Goal: Transaction & Acquisition: Download file/media

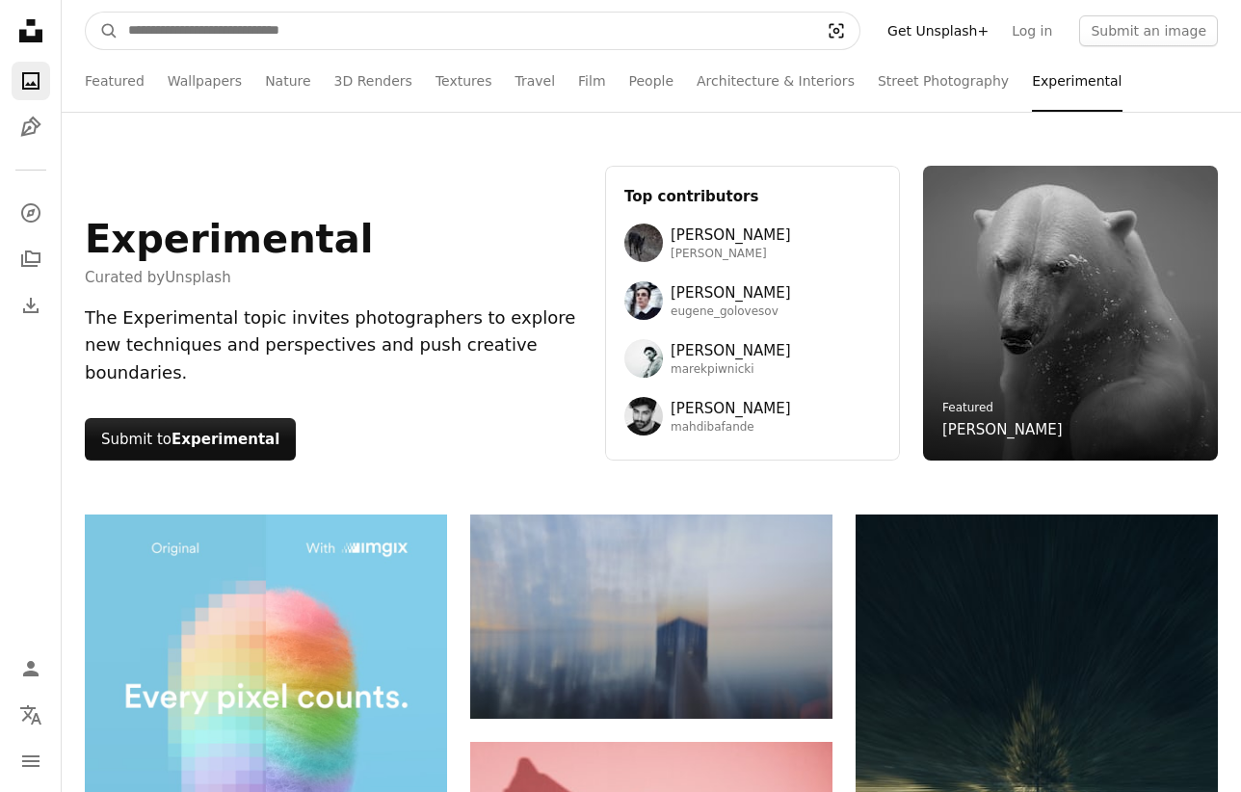
click at [858, 32] on icon "Visual search" at bounding box center [836, 30] width 46 height 19
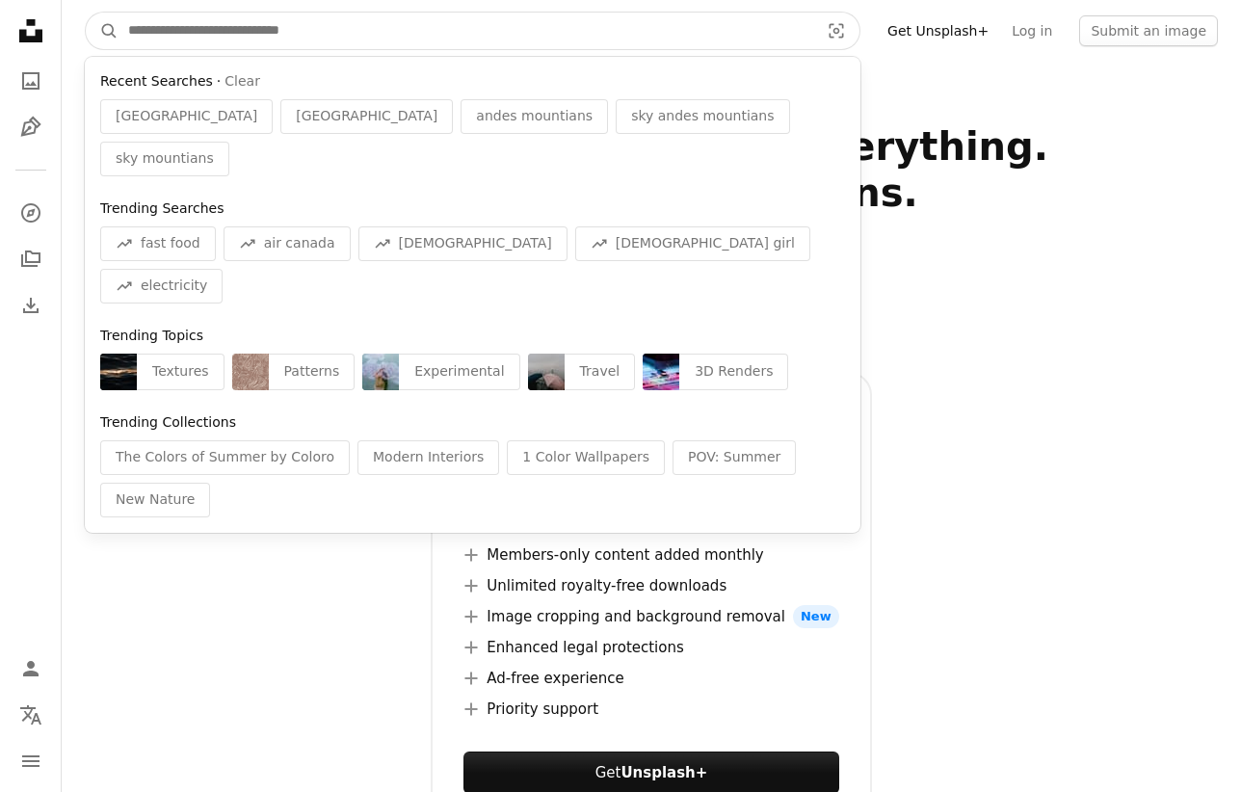
click at [785, 33] on input "Find visuals sitewide" at bounding box center [465, 31] width 695 height 37
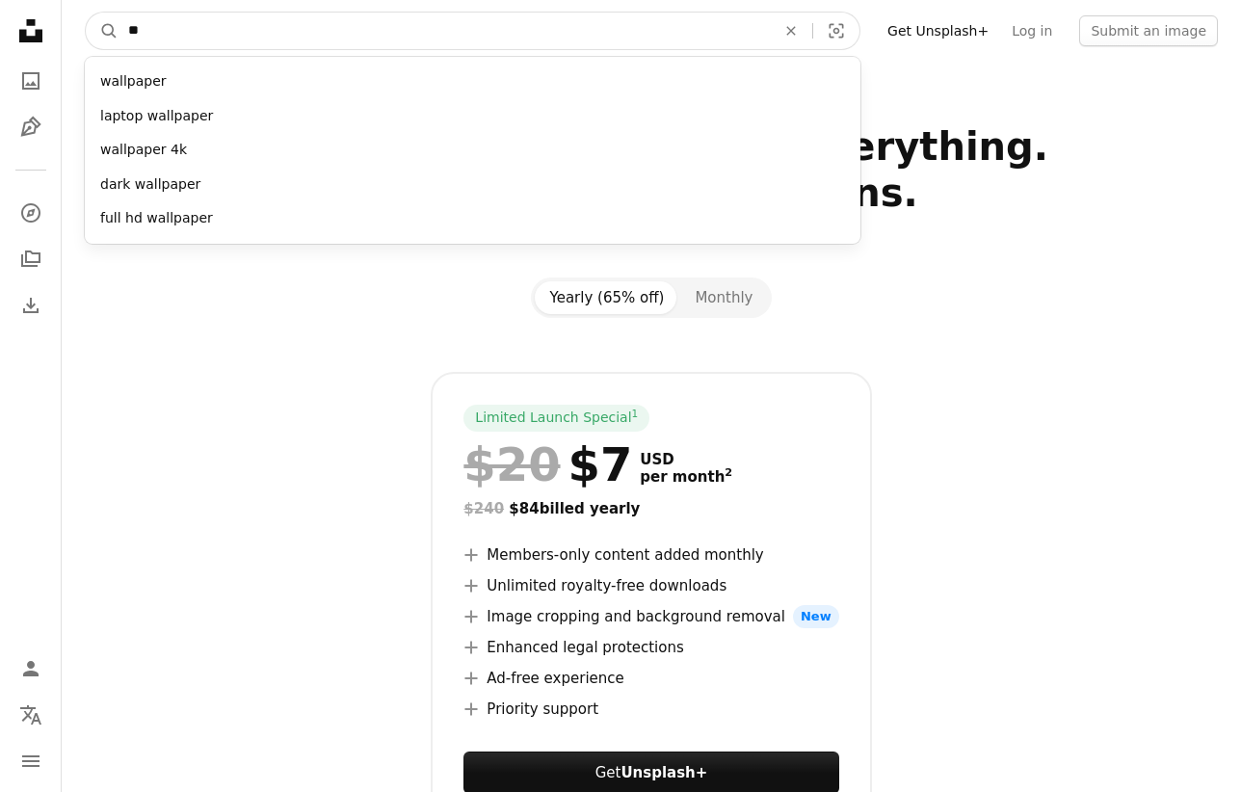
type input "*"
type input "********"
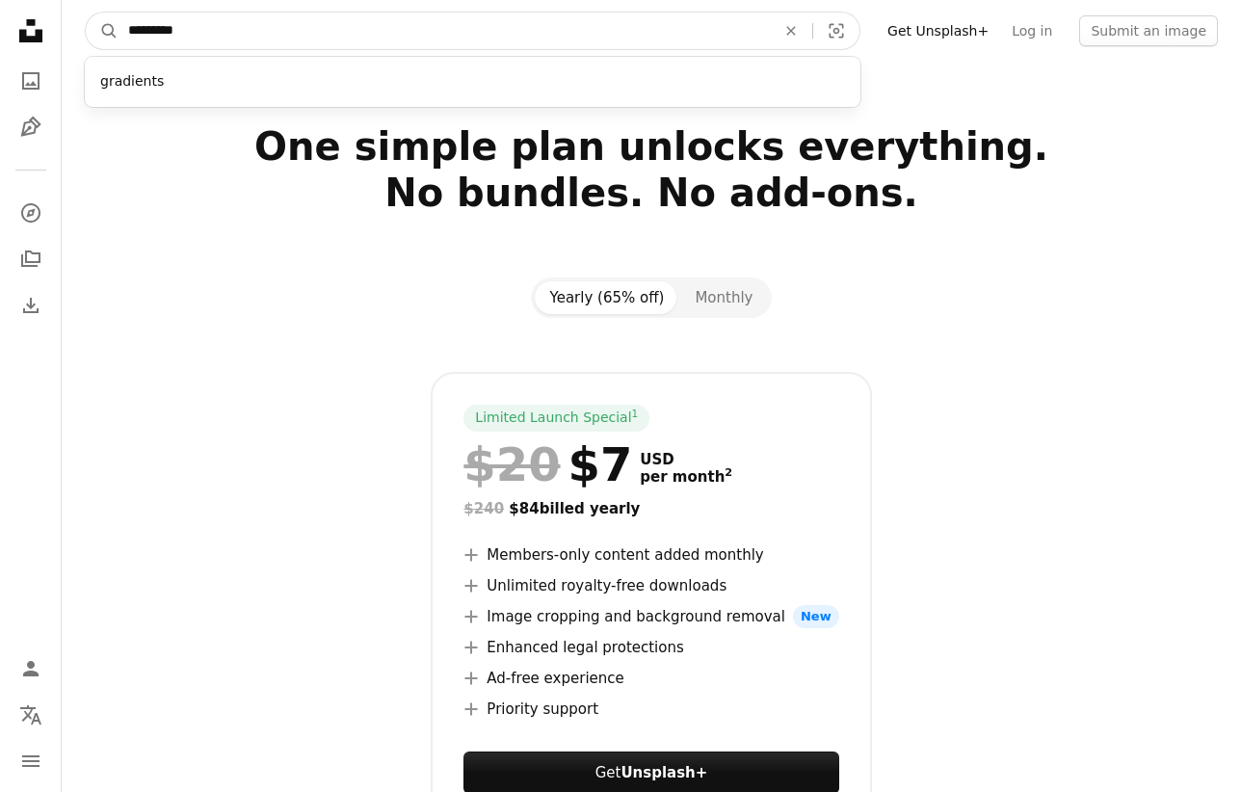
click button "A magnifying glass" at bounding box center [102, 31] width 33 height 37
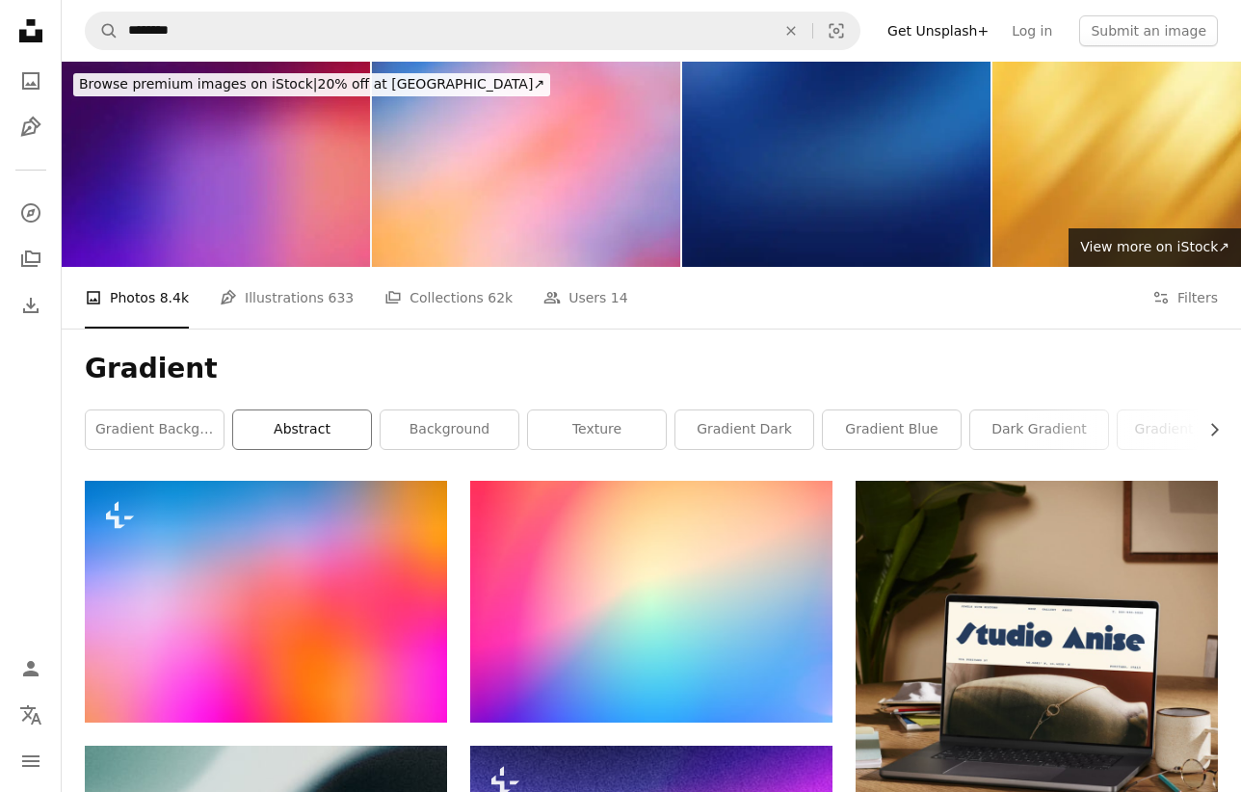
click at [331, 439] on link "abstract" at bounding box center [302, 429] width 138 height 39
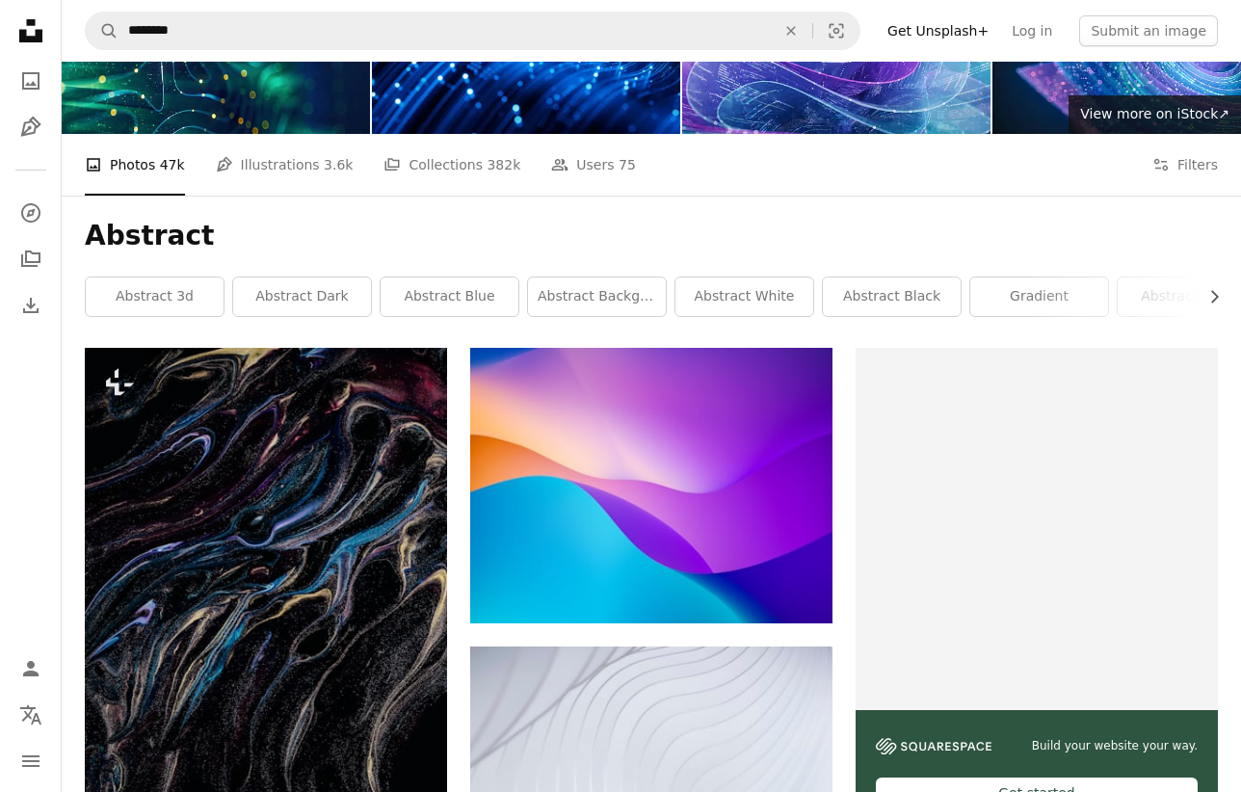
scroll to position [143, 0]
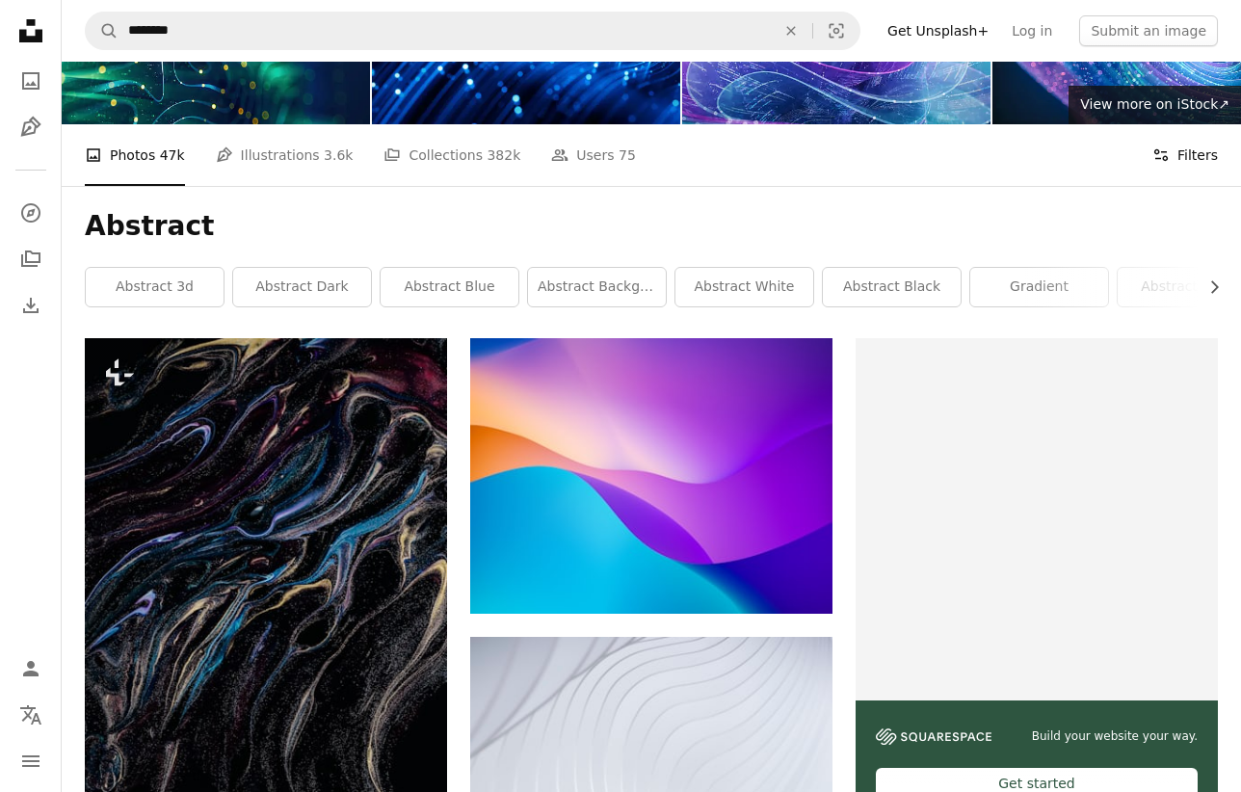
click at [1182, 157] on button "Filters Filters" at bounding box center [1185, 155] width 66 height 62
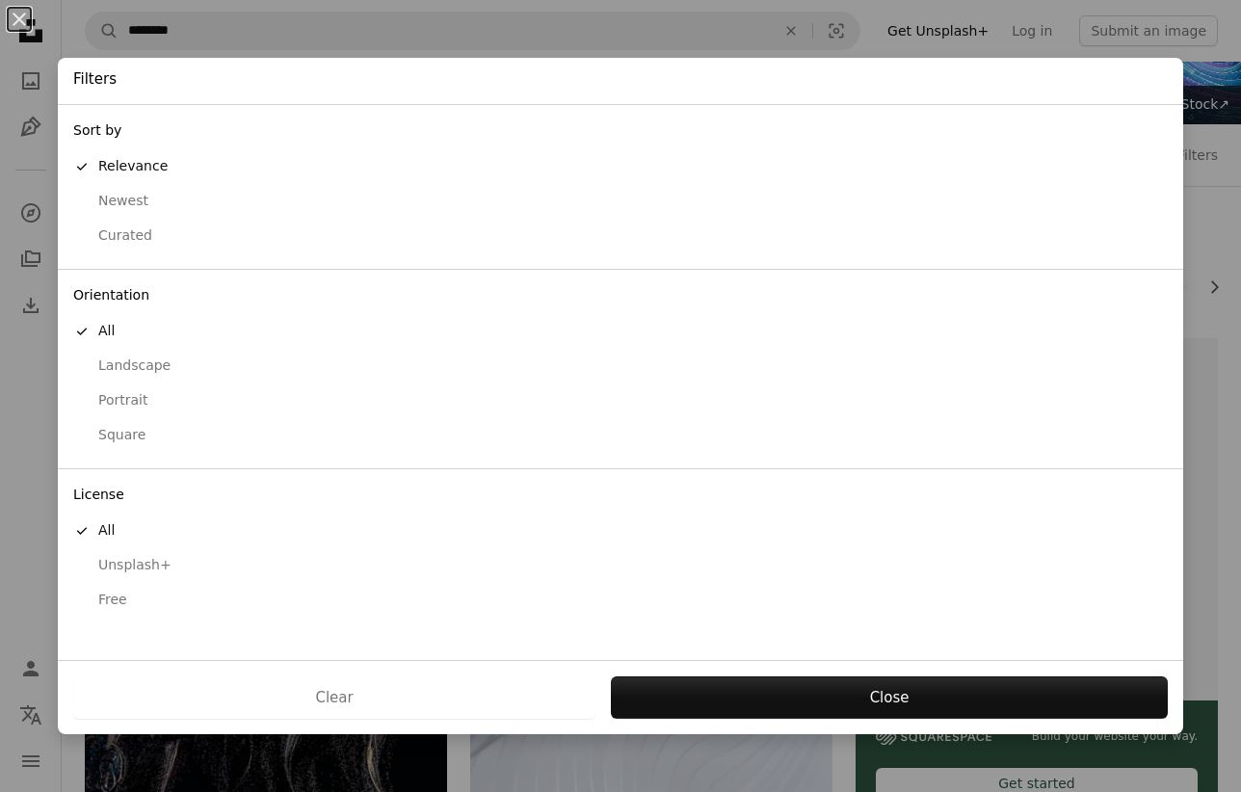
click at [124, 595] on div "Free" at bounding box center [620, 600] width 1094 height 19
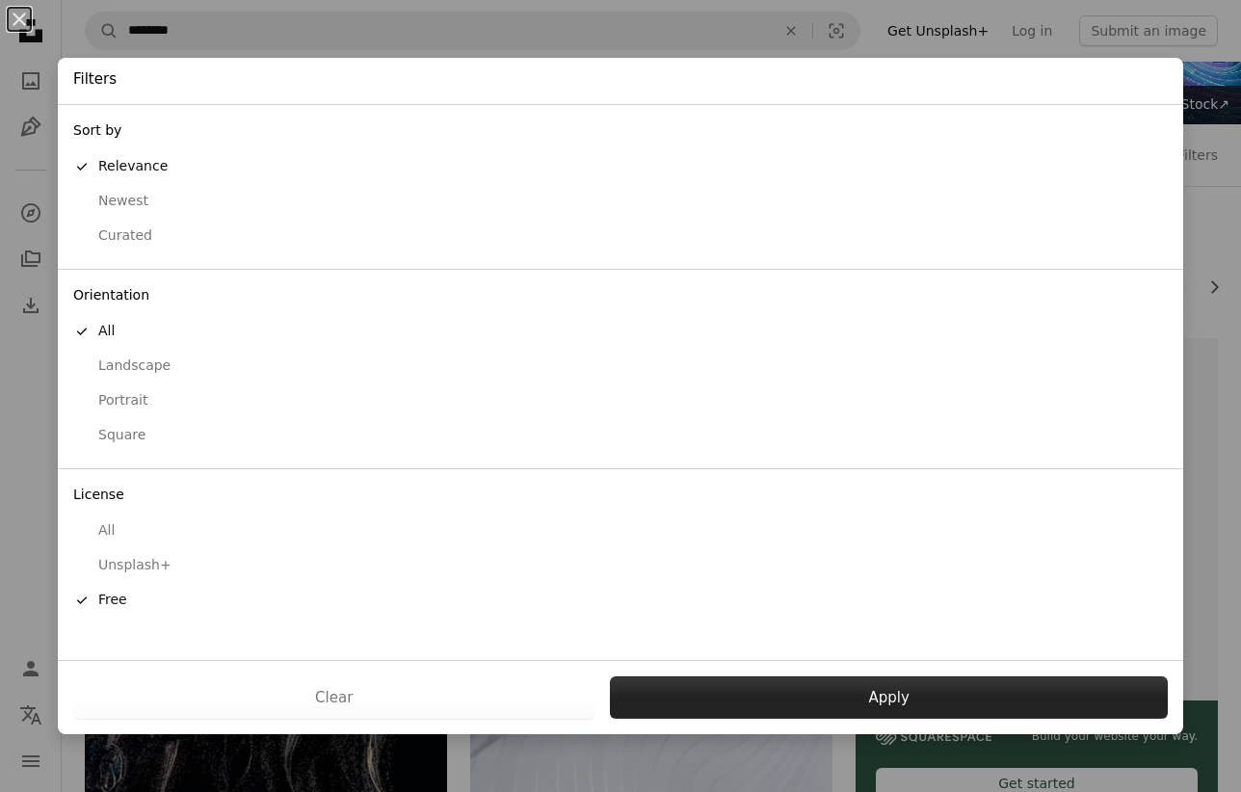
click at [911, 705] on button "Apply" at bounding box center [889, 697] width 558 height 42
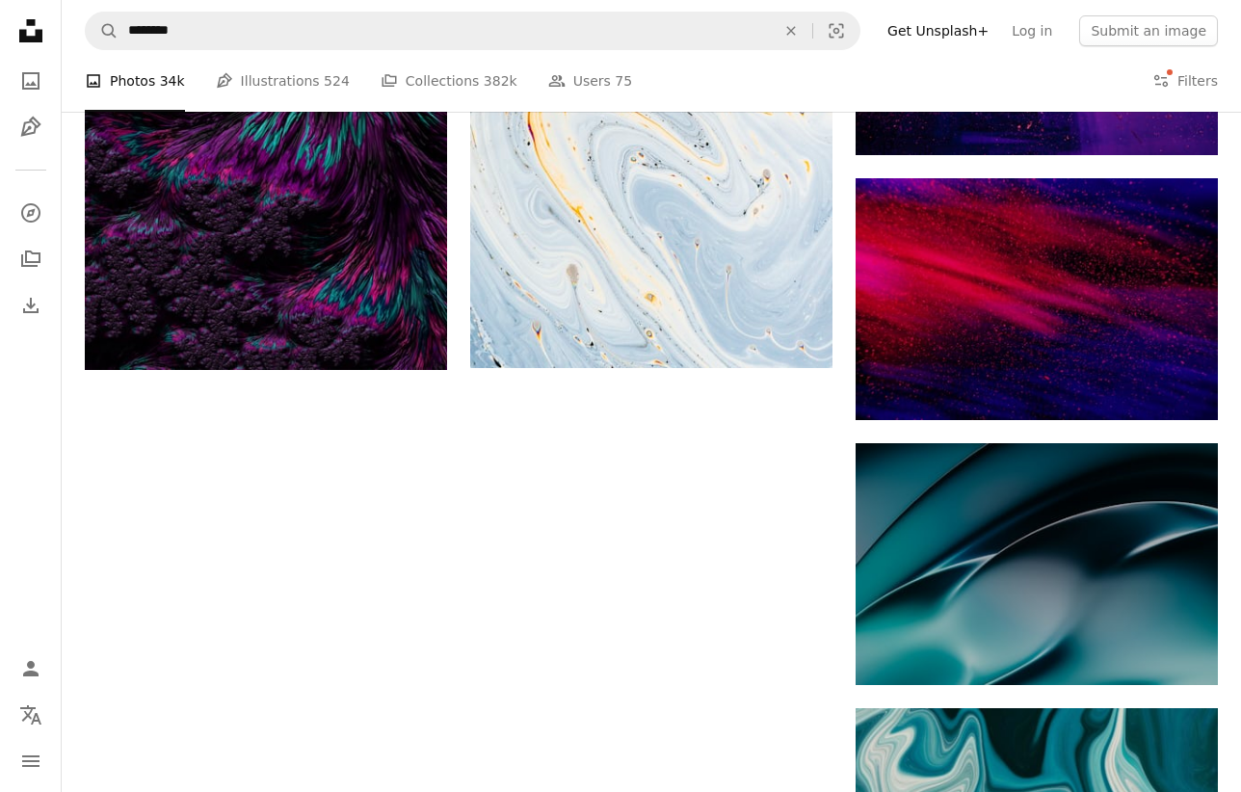
scroll to position [2984, 0]
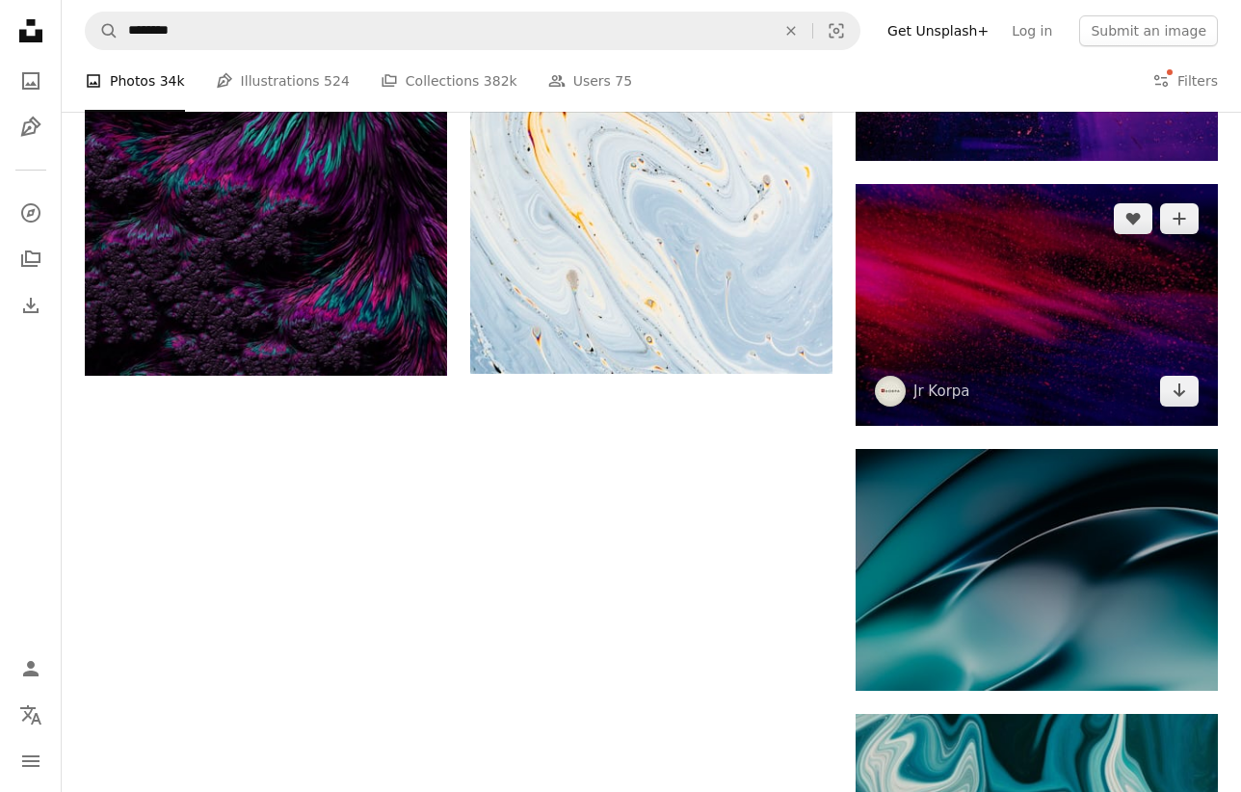
click at [1019, 345] on img at bounding box center [1036, 305] width 362 height 242
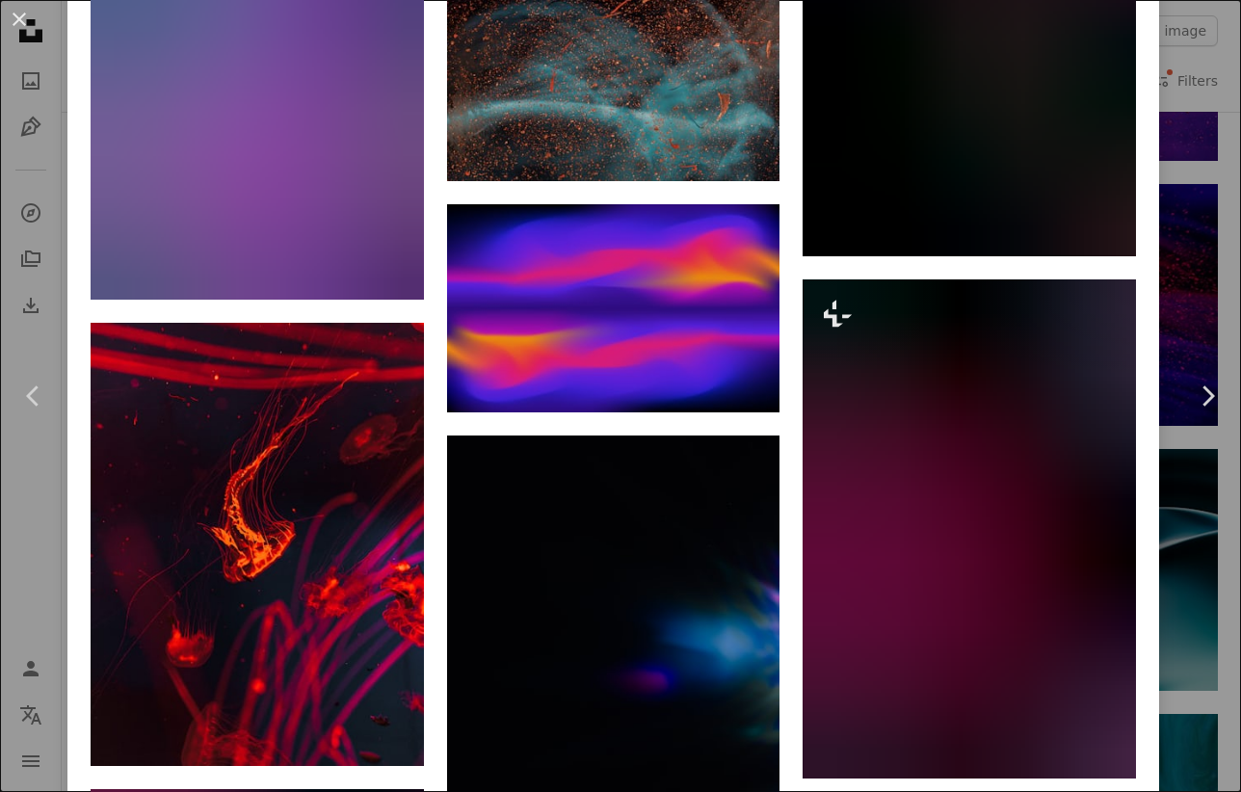
scroll to position [5347, 0]
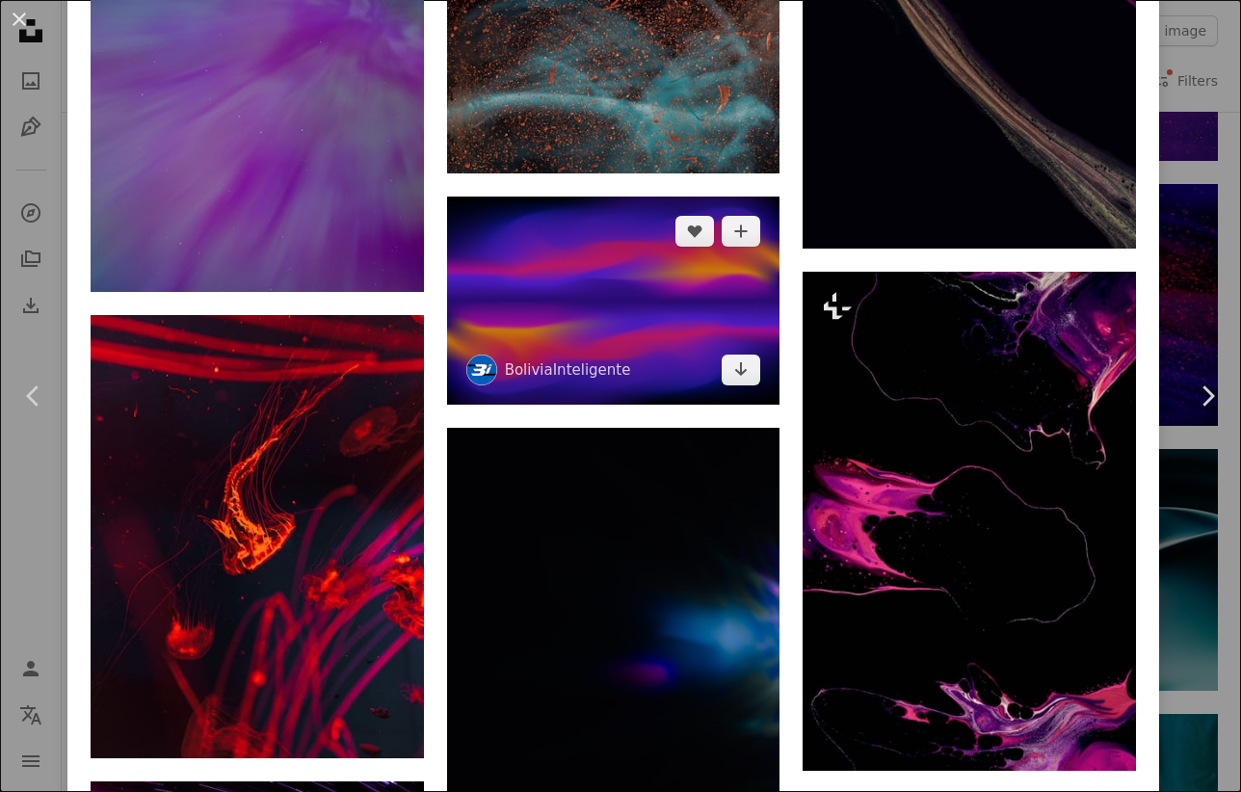
click at [650, 373] on img at bounding box center [613, 301] width 333 height 208
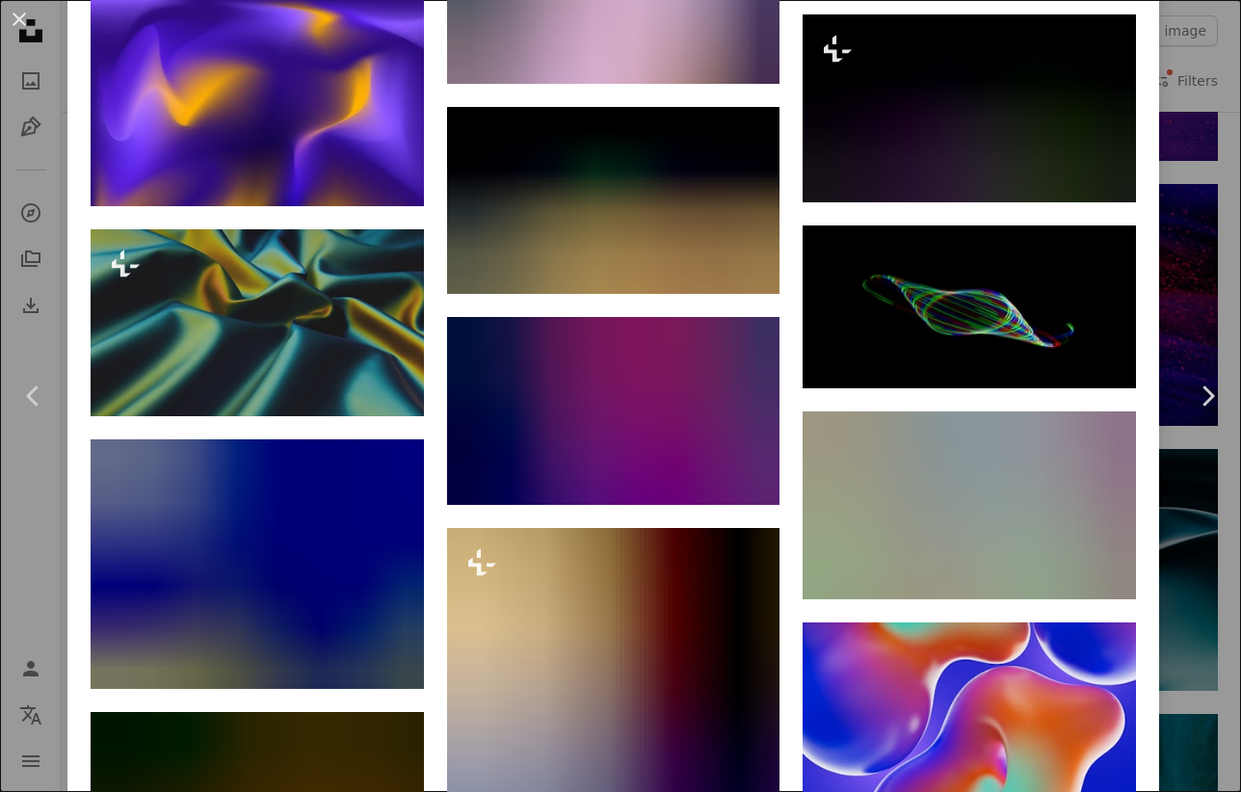
scroll to position [6943, 0]
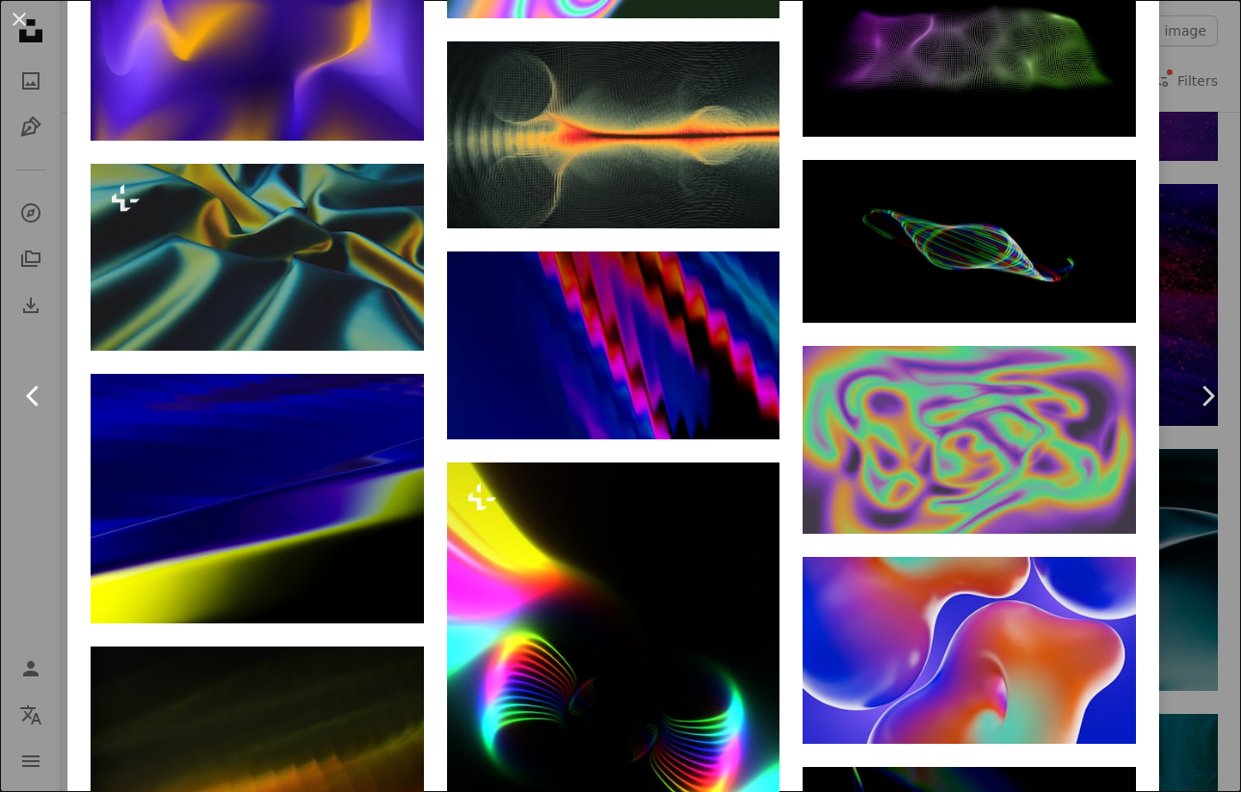
click at [5, 451] on link "Chevron left" at bounding box center [33, 395] width 67 height 185
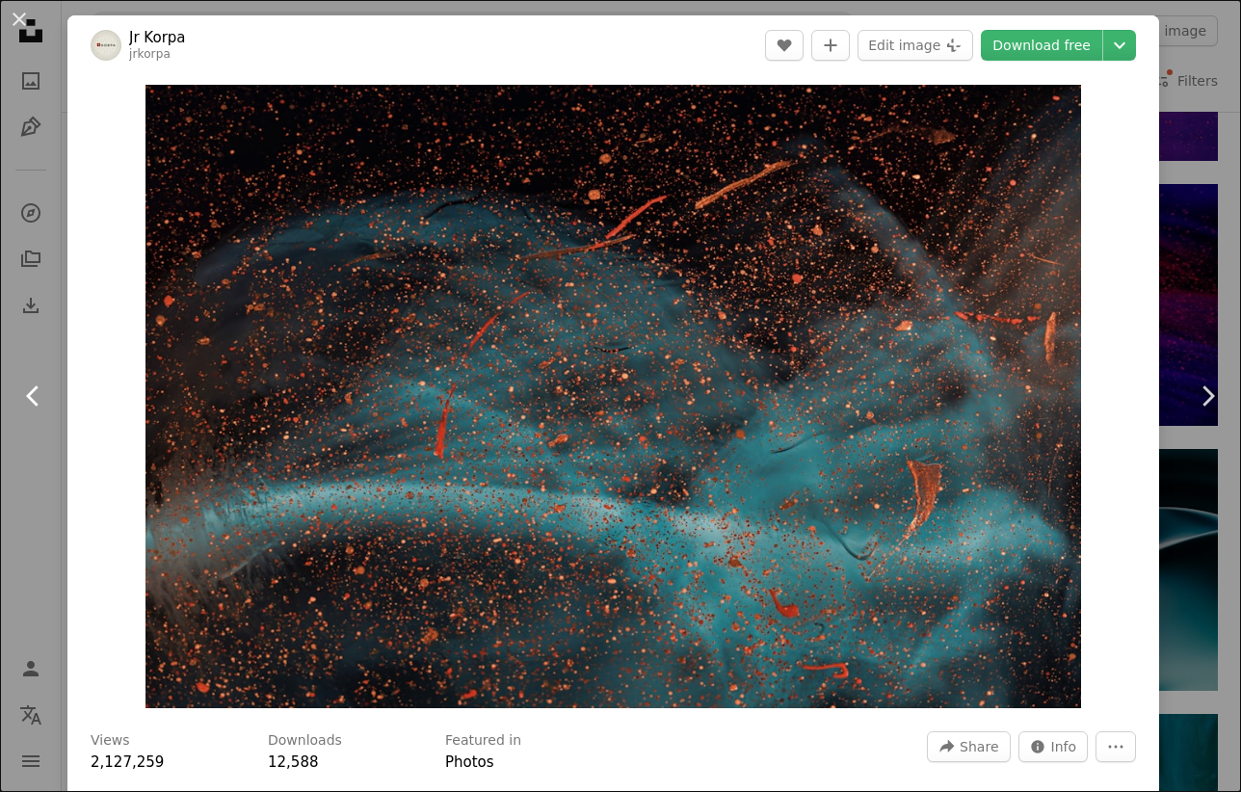
click at [57, 456] on link "Chevron left" at bounding box center [33, 395] width 67 height 185
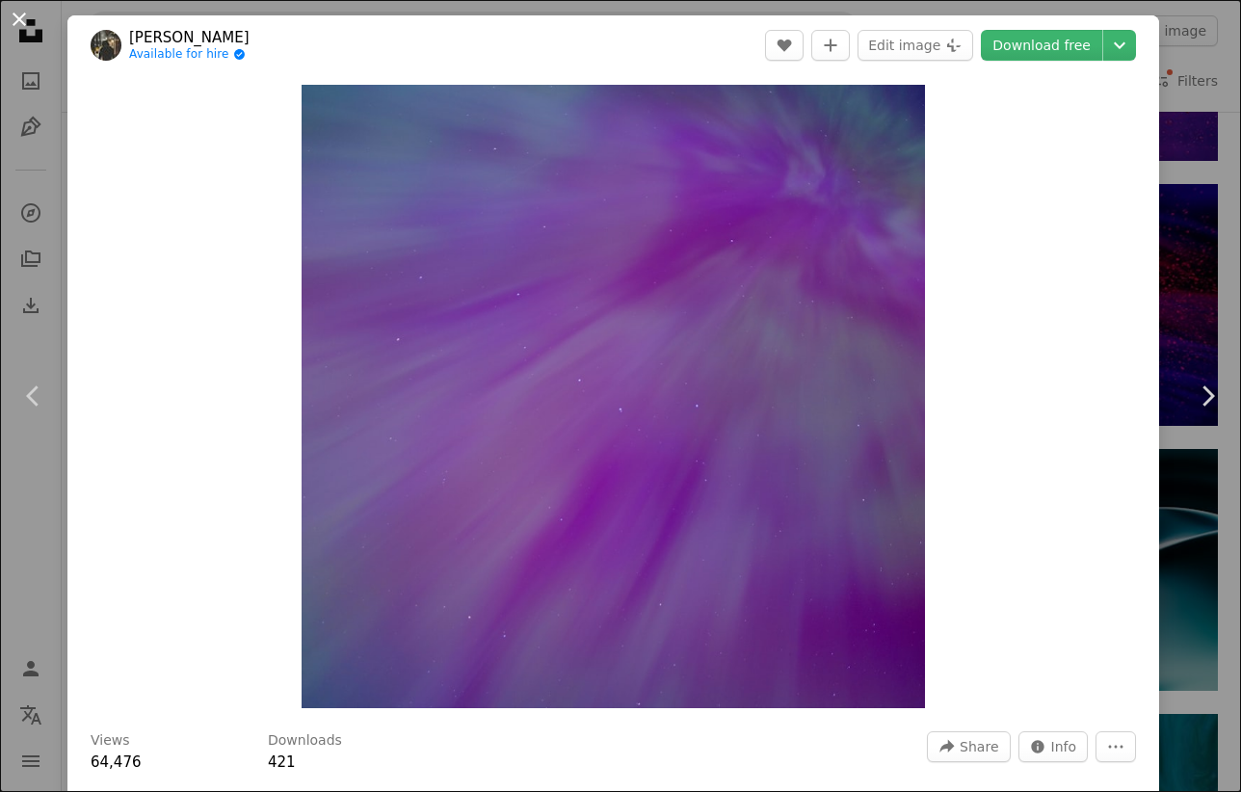
click at [14, 21] on button "An X shape" at bounding box center [19, 19] width 23 height 23
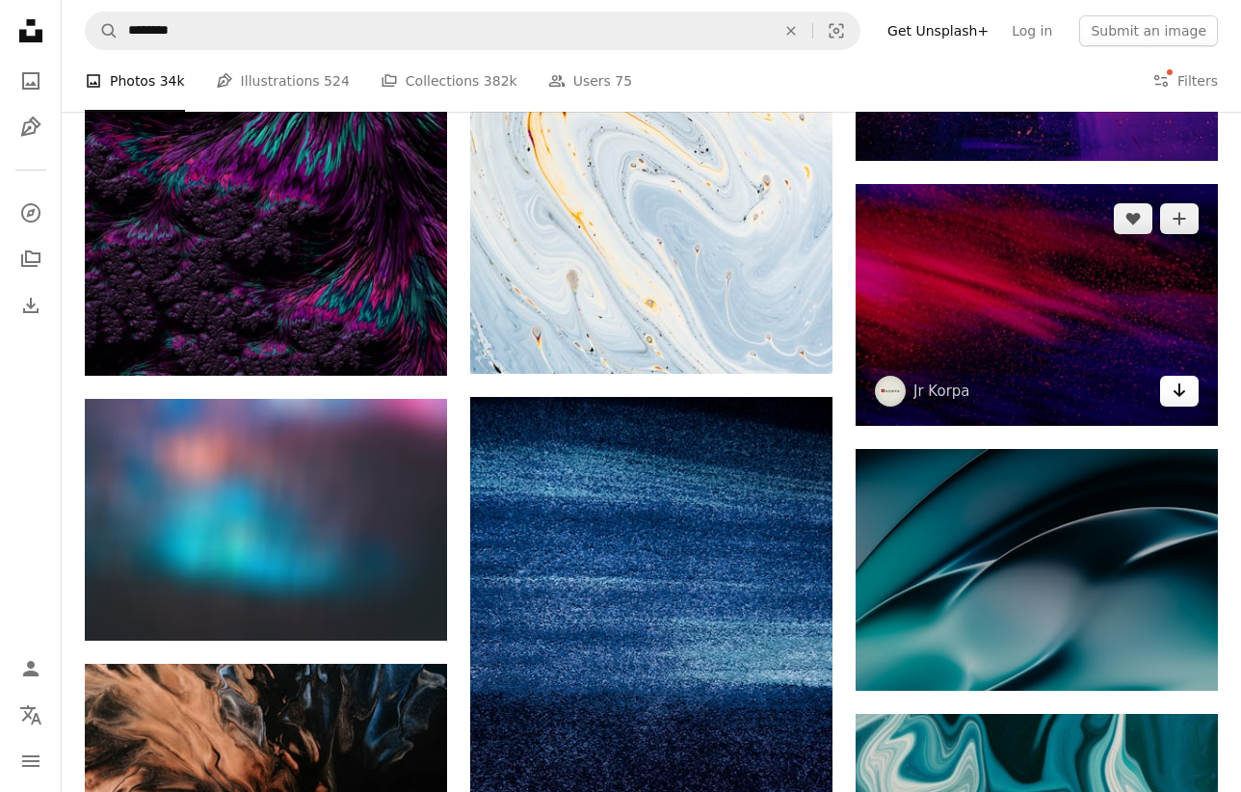
click at [1170, 406] on link "Arrow pointing down" at bounding box center [1179, 391] width 39 height 31
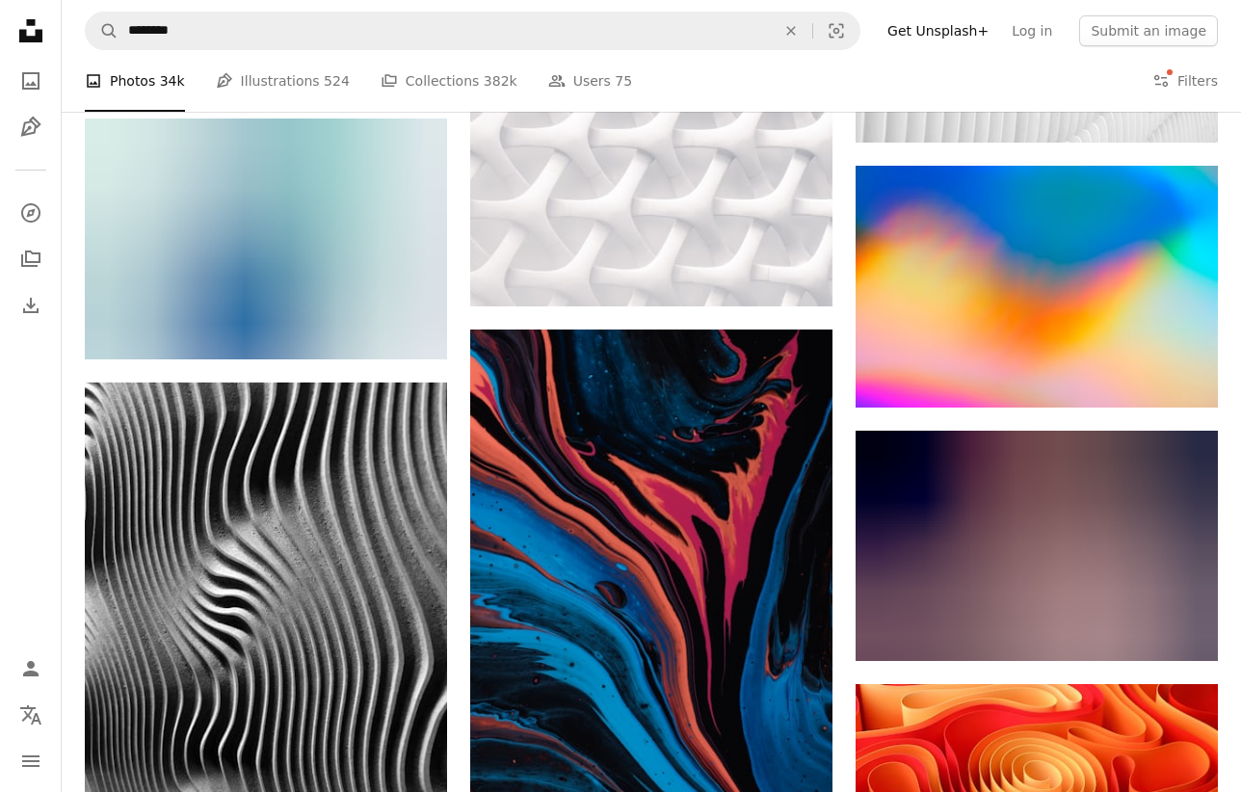
scroll to position [6063, 0]
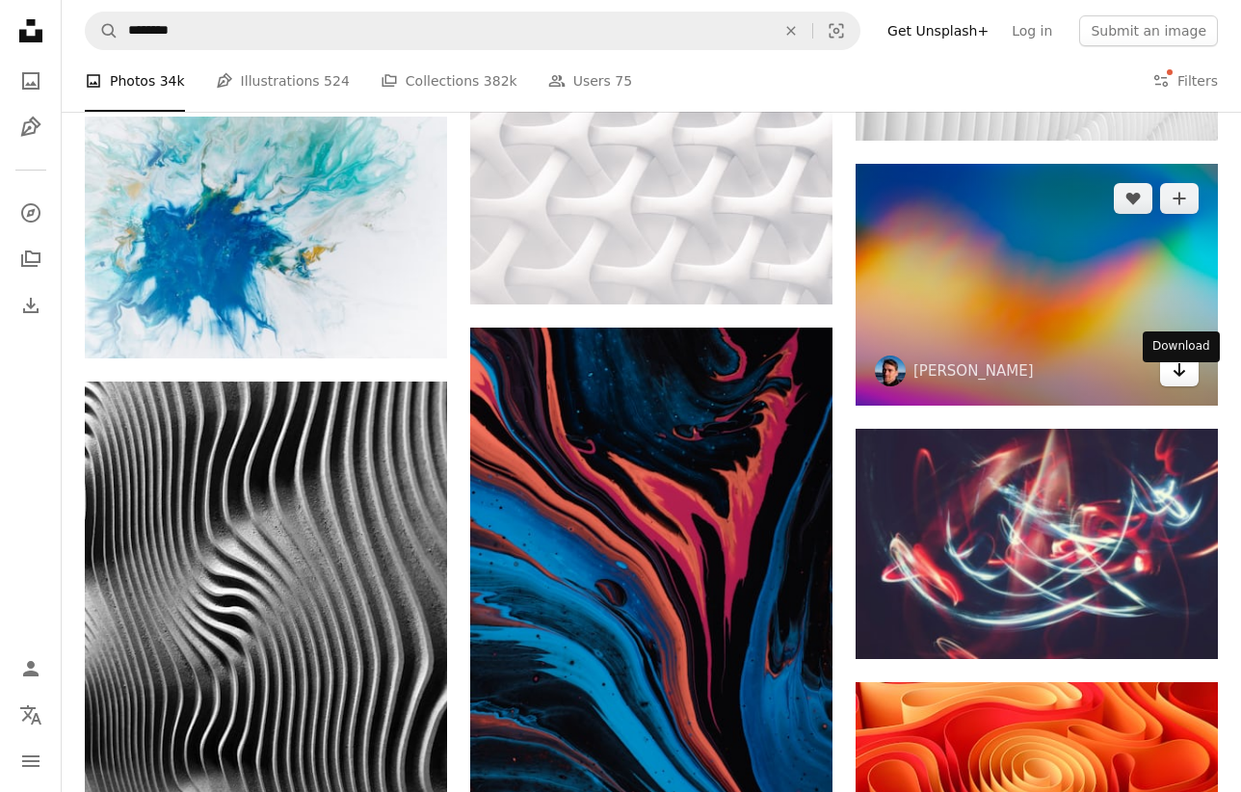
click at [1178, 377] on icon "Download" at bounding box center [1179, 369] width 13 height 13
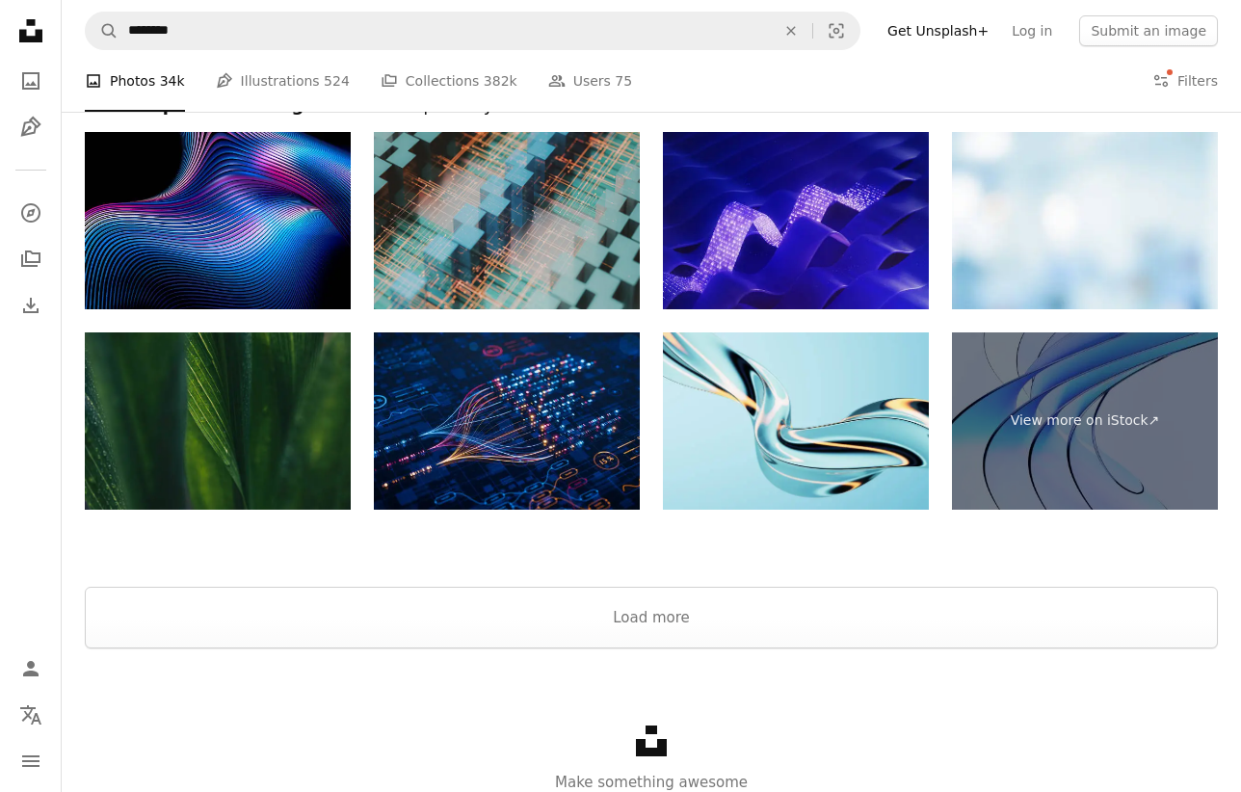
scroll to position [10153, 0]
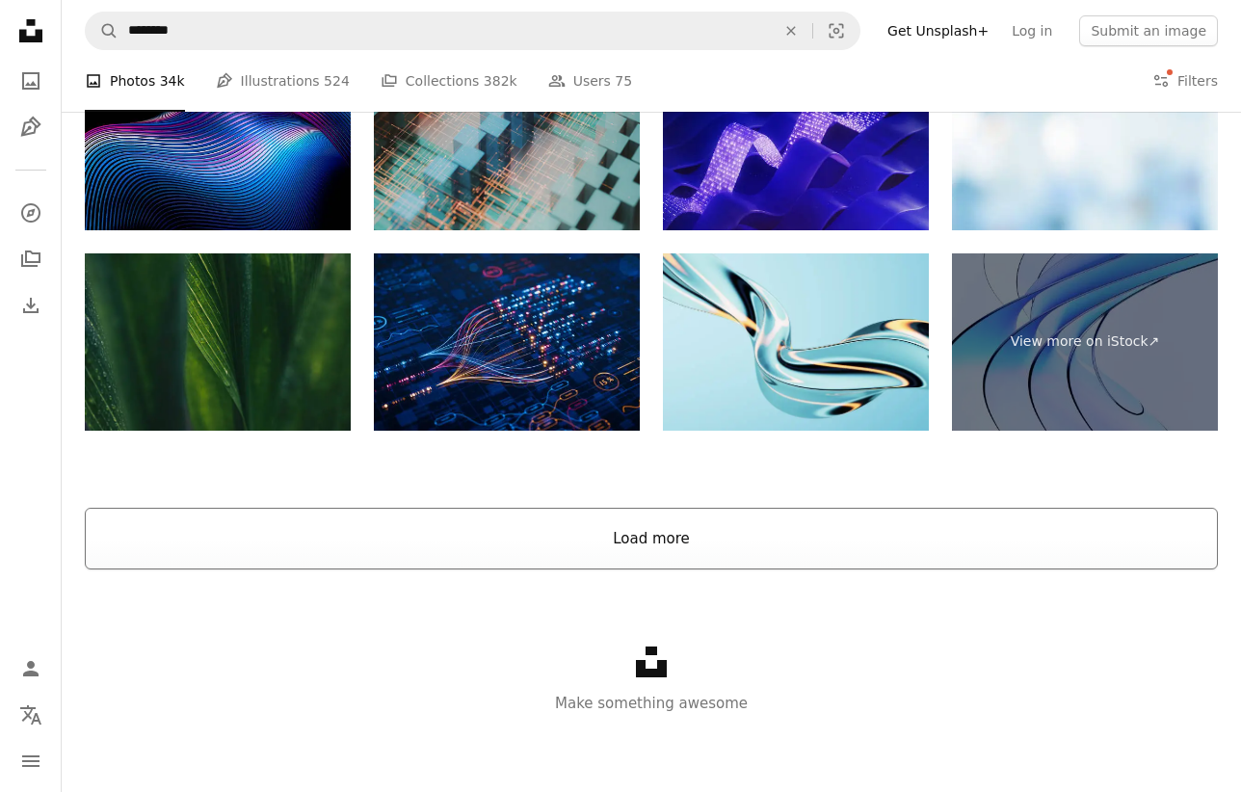
click at [727, 536] on button "Load more" at bounding box center [651, 539] width 1133 height 62
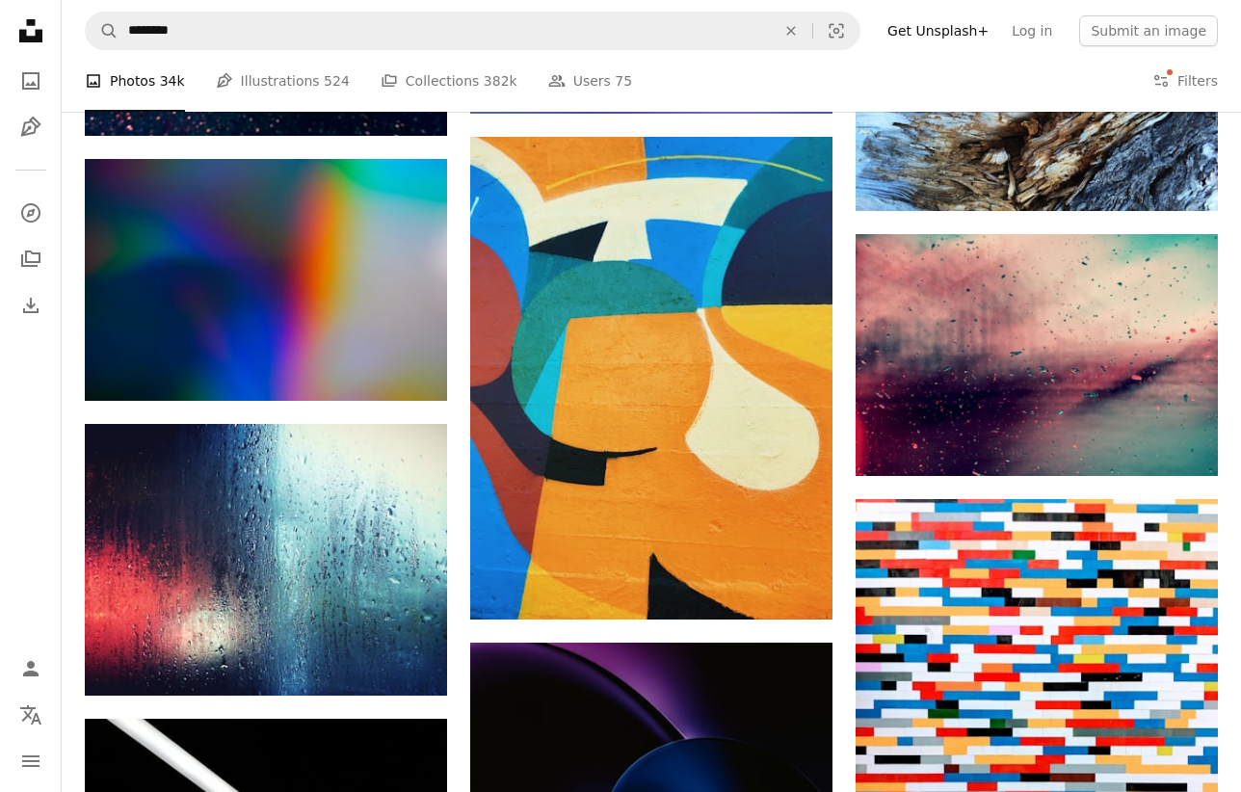
scroll to position [19858, 0]
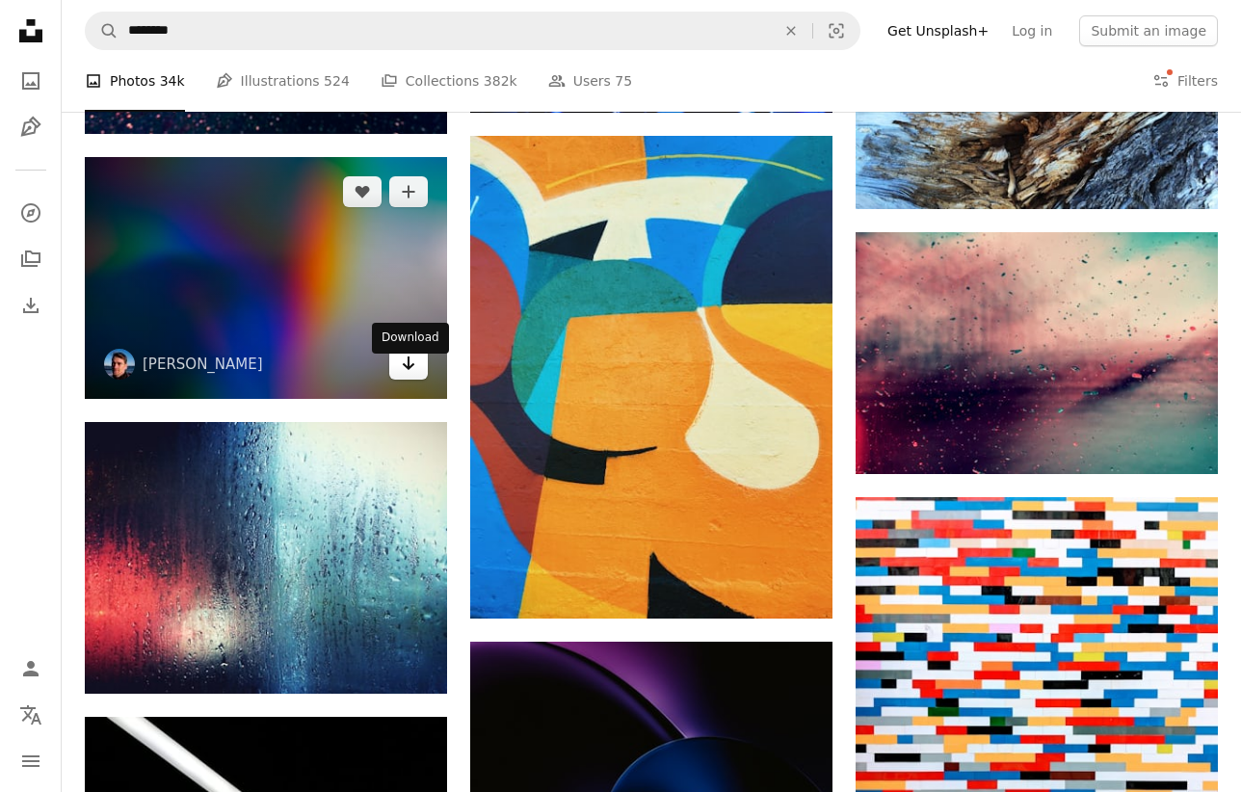
click at [402, 373] on icon "Arrow pointing down" at bounding box center [408, 363] width 15 height 23
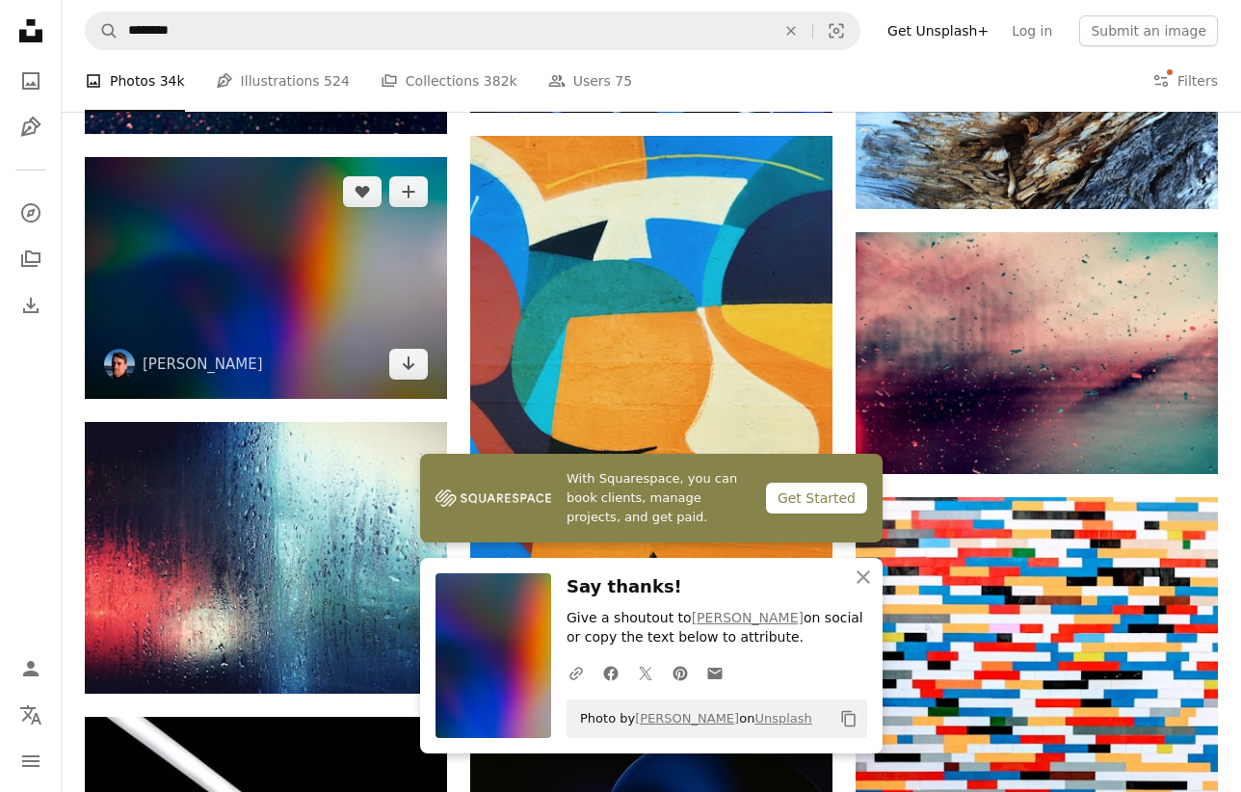
click at [323, 343] on img at bounding box center [266, 278] width 362 height 242
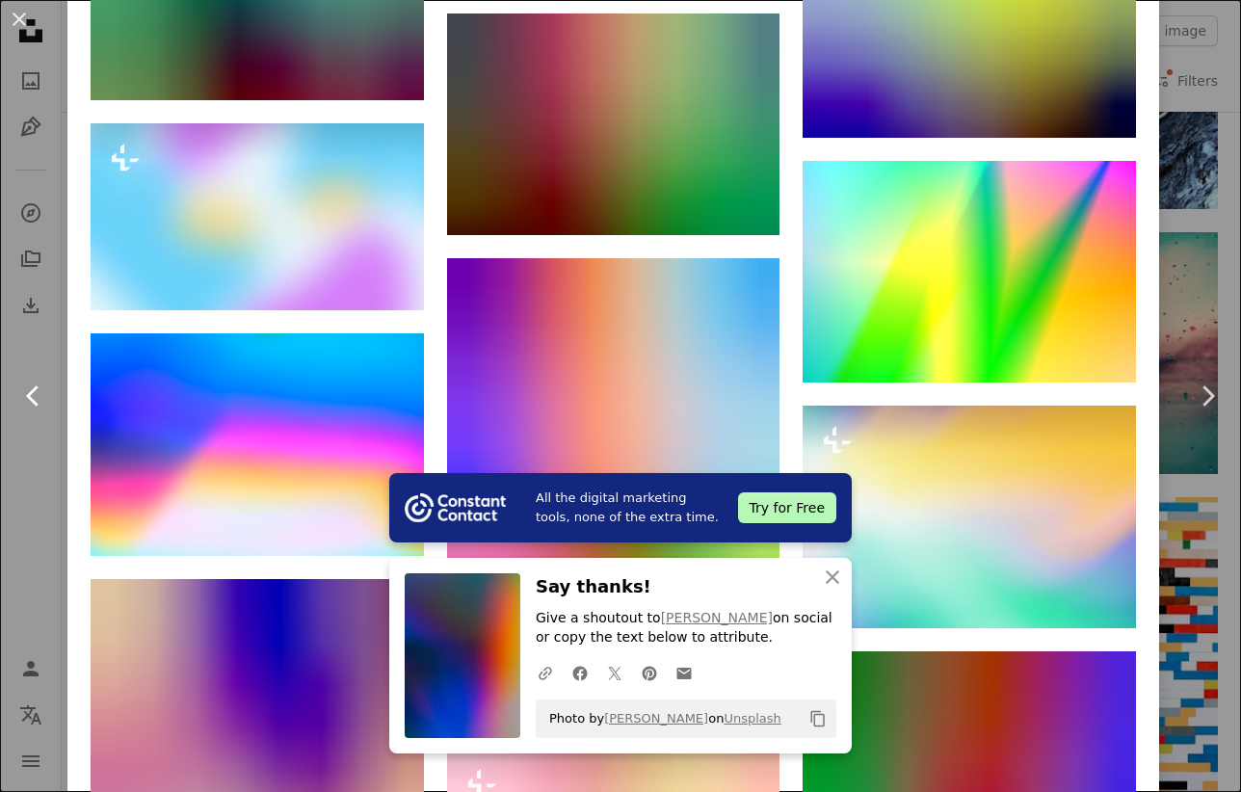
scroll to position [5428, 0]
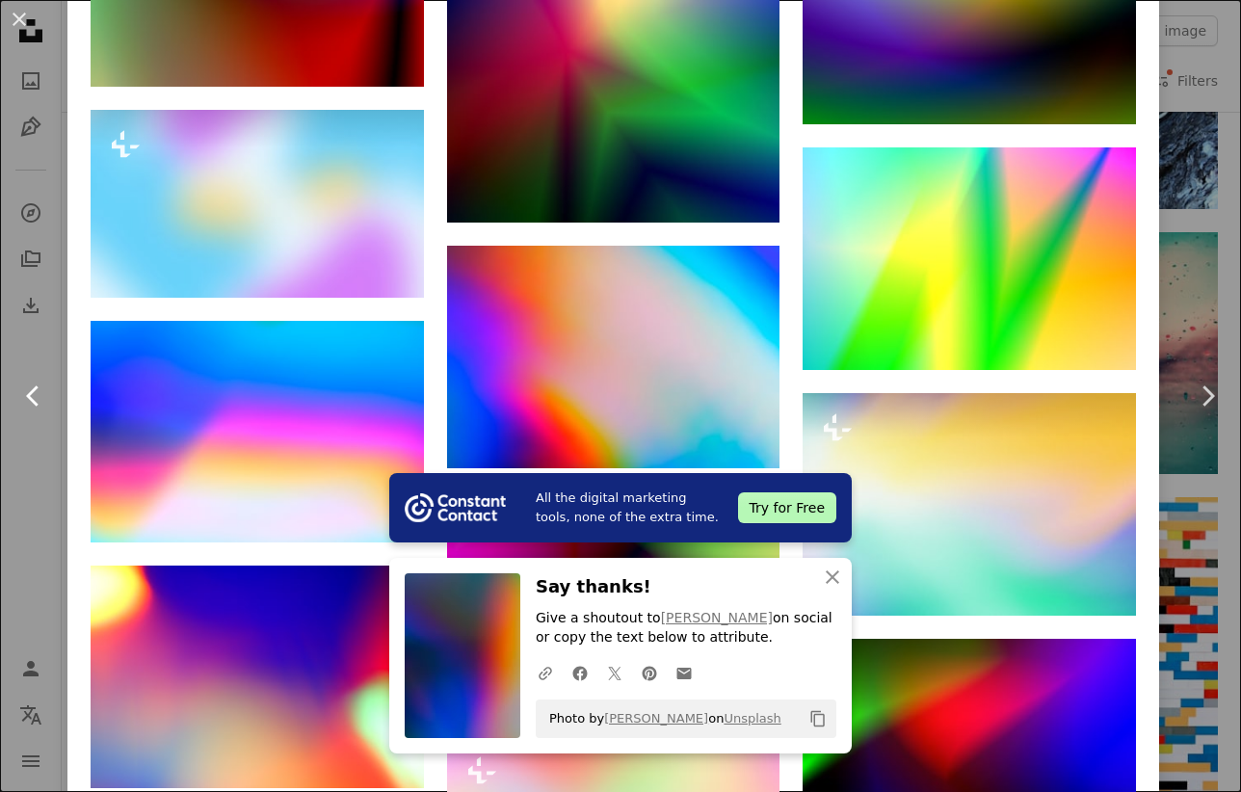
click at [23, 484] on link "Chevron left" at bounding box center [33, 395] width 67 height 185
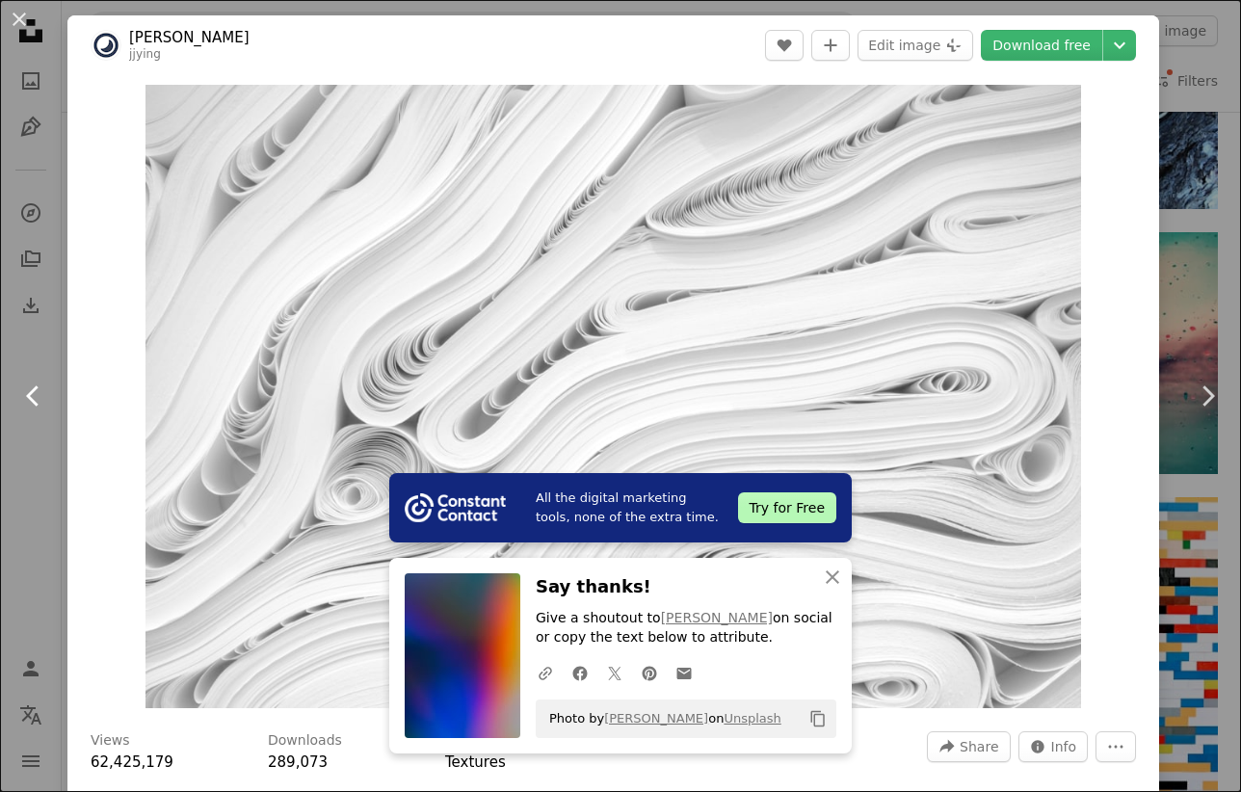
click at [41, 458] on link "Chevron left" at bounding box center [33, 395] width 67 height 185
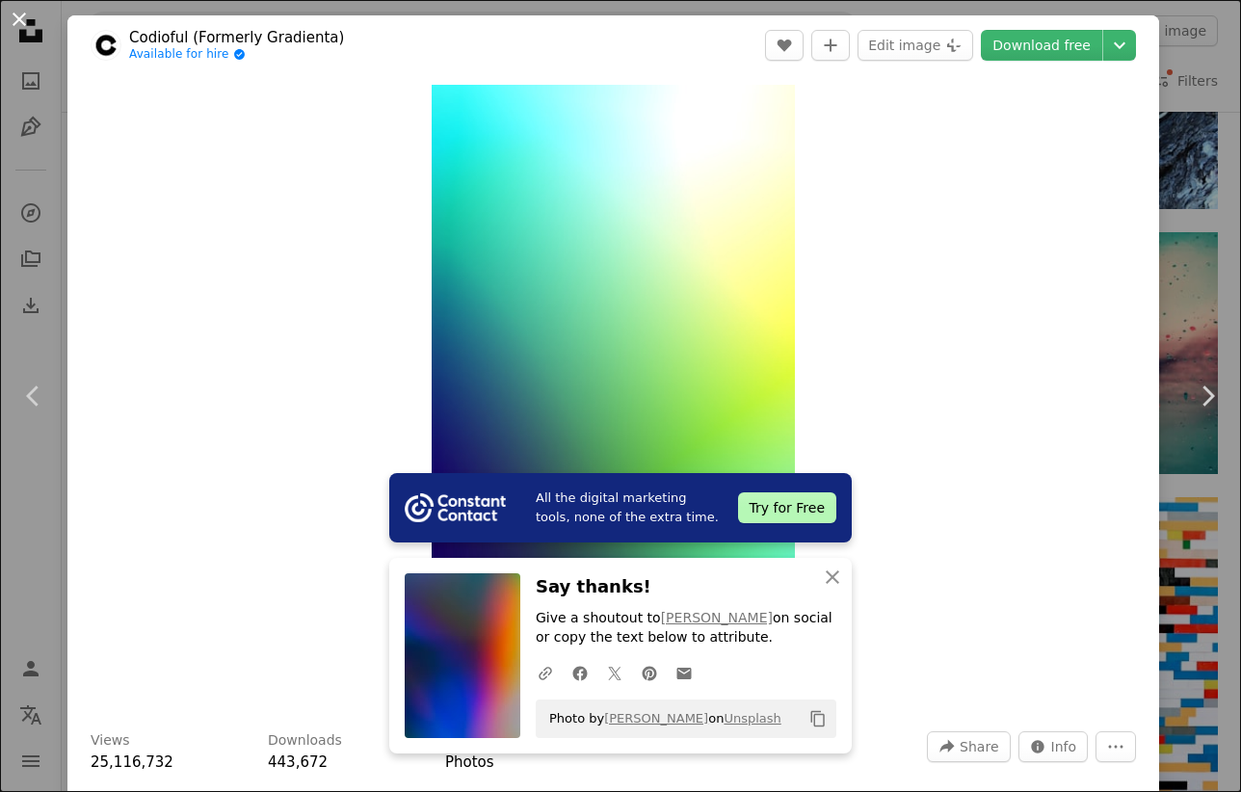
click at [22, 19] on button "An X shape" at bounding box center [19, 19] width 23 height 23
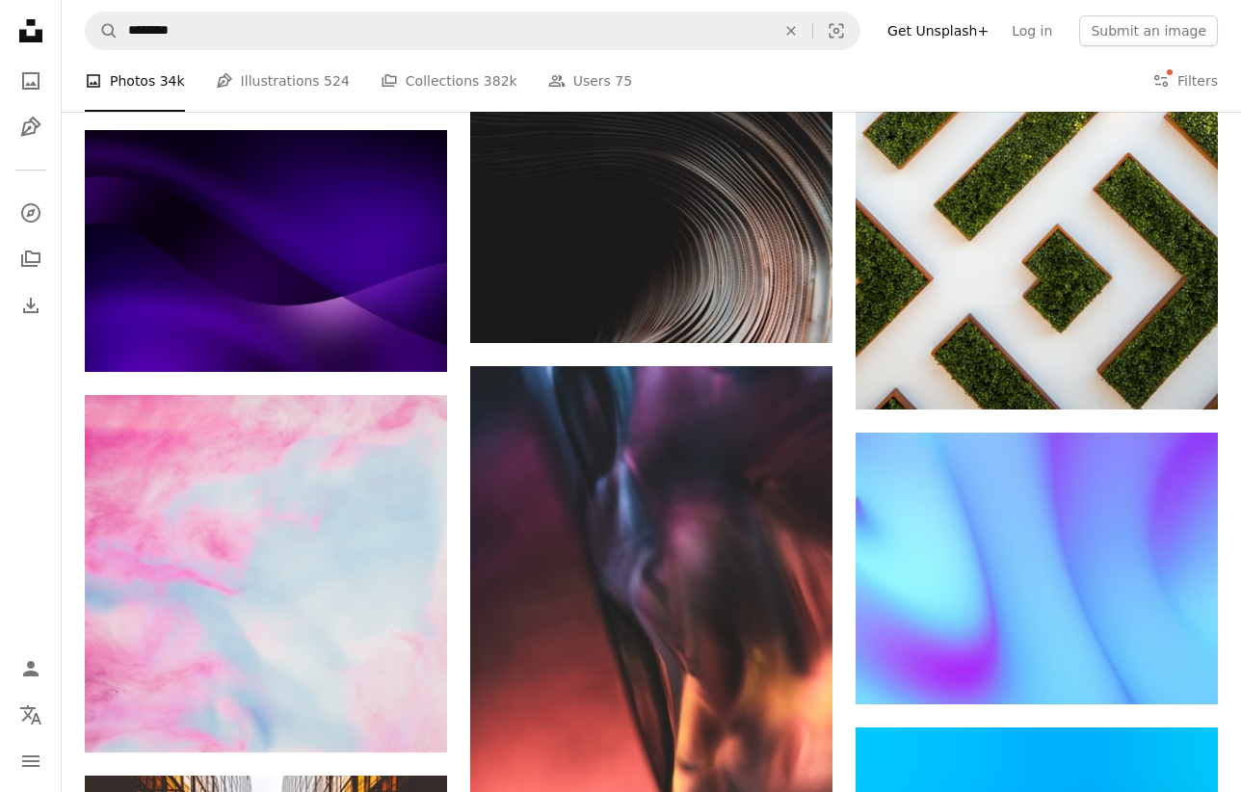
scroll to position [26983, 0]
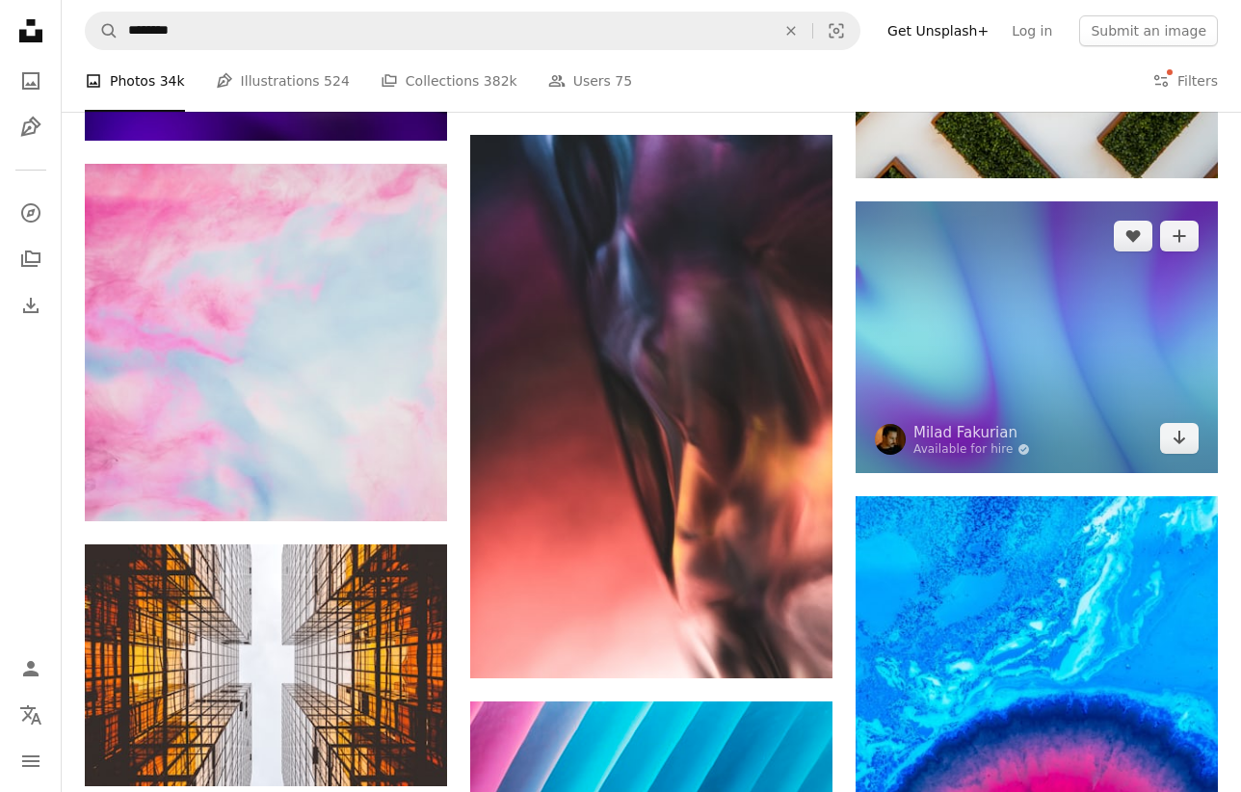
click at [1119, 398] on img at bounding box center [1036, 337] width 362 height 272
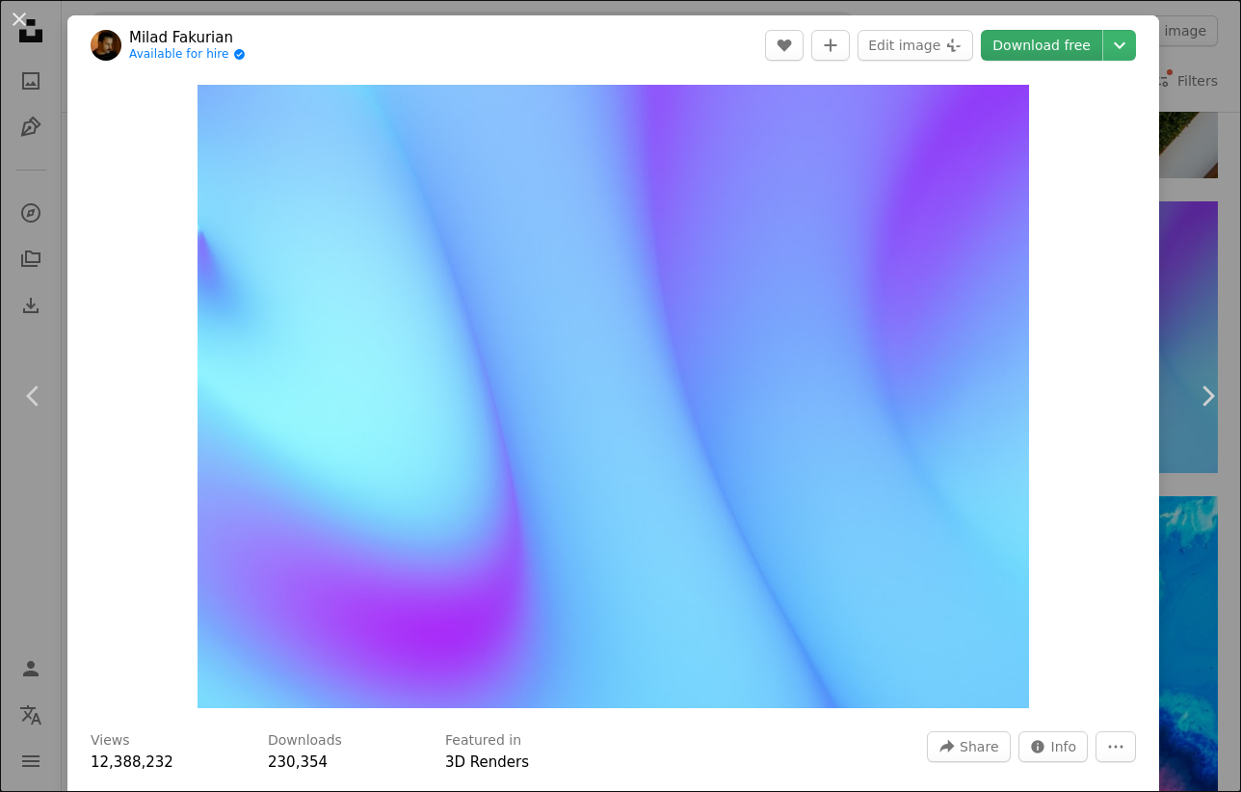
click at [1079, 43] on link "Download free" at bounding box center [1041, 45] width 121 height 31
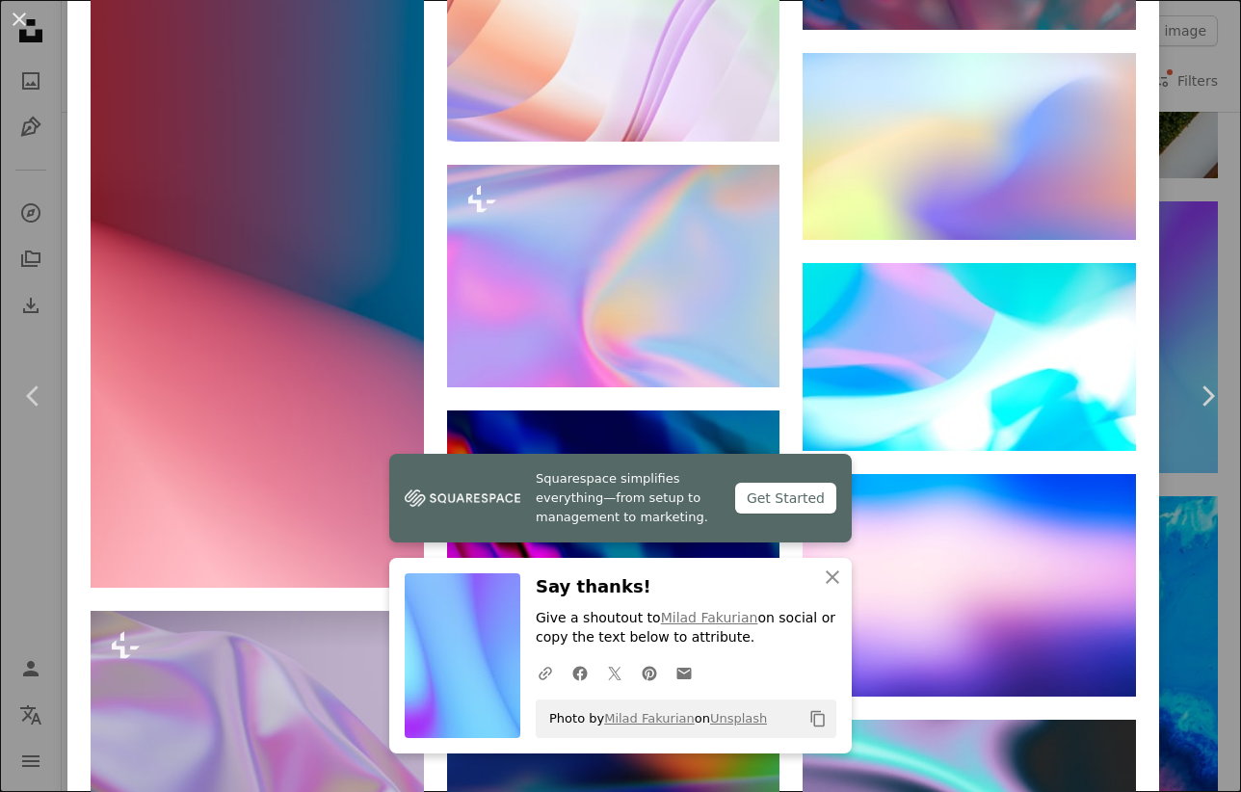
scroll to position [3397, 0]
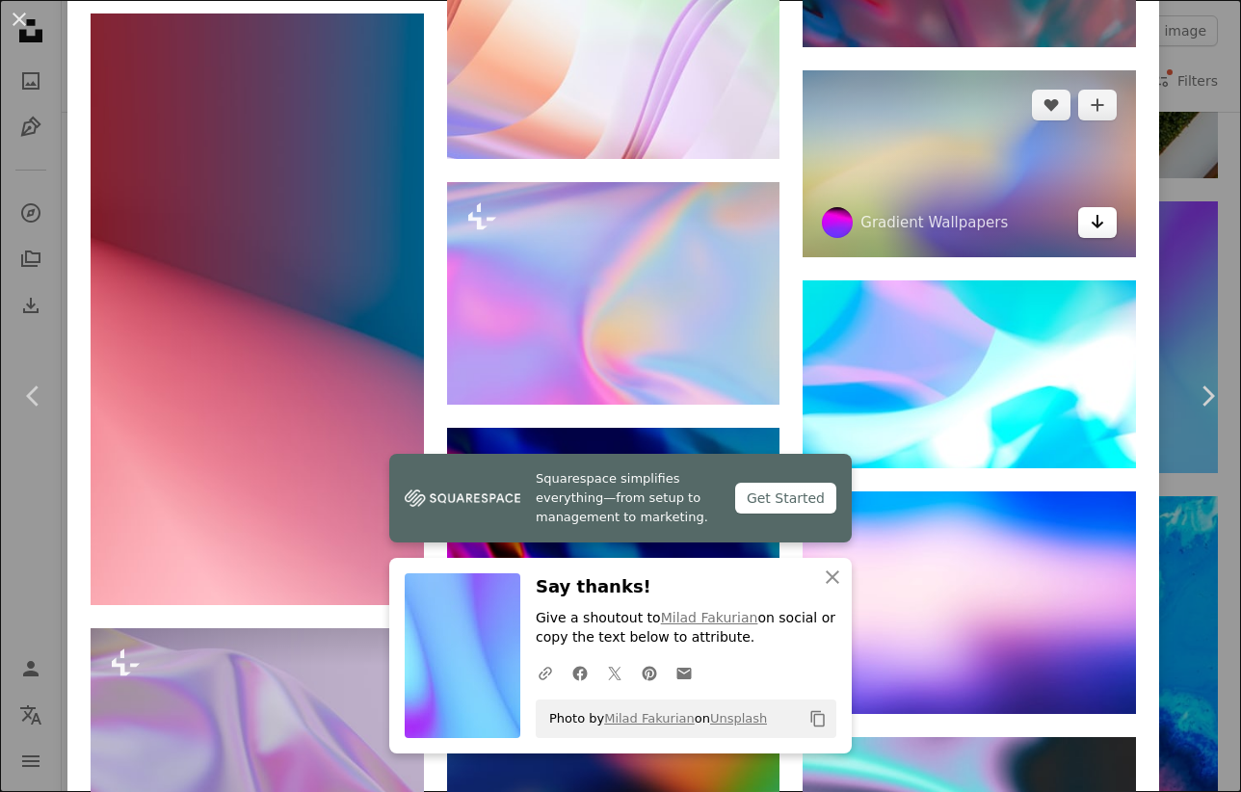
click at [1101, 238] on link "Arrow pointing down" at bounding box center [1097, 222] width 39 height 31
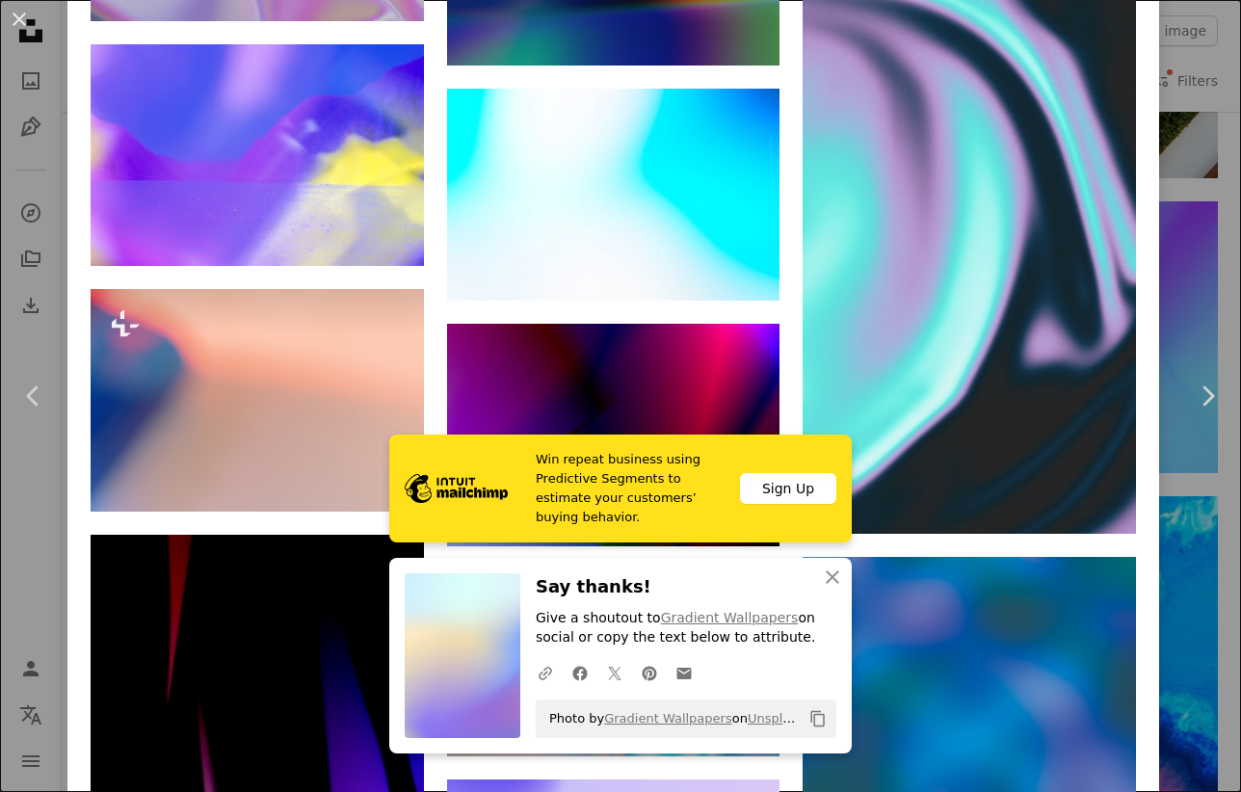
scroll to position [4164, 0]
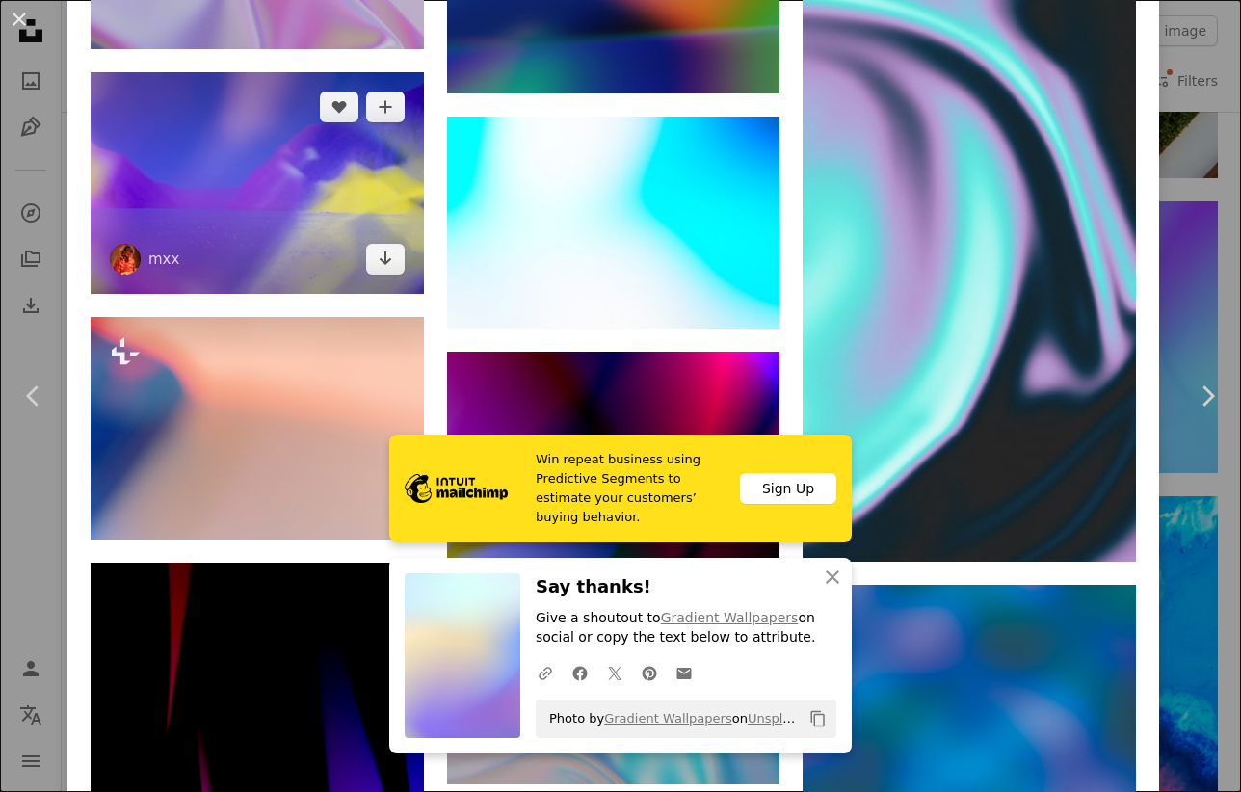
click at [286, 251] on img at bounding box center [257, 183] width 333 height 223
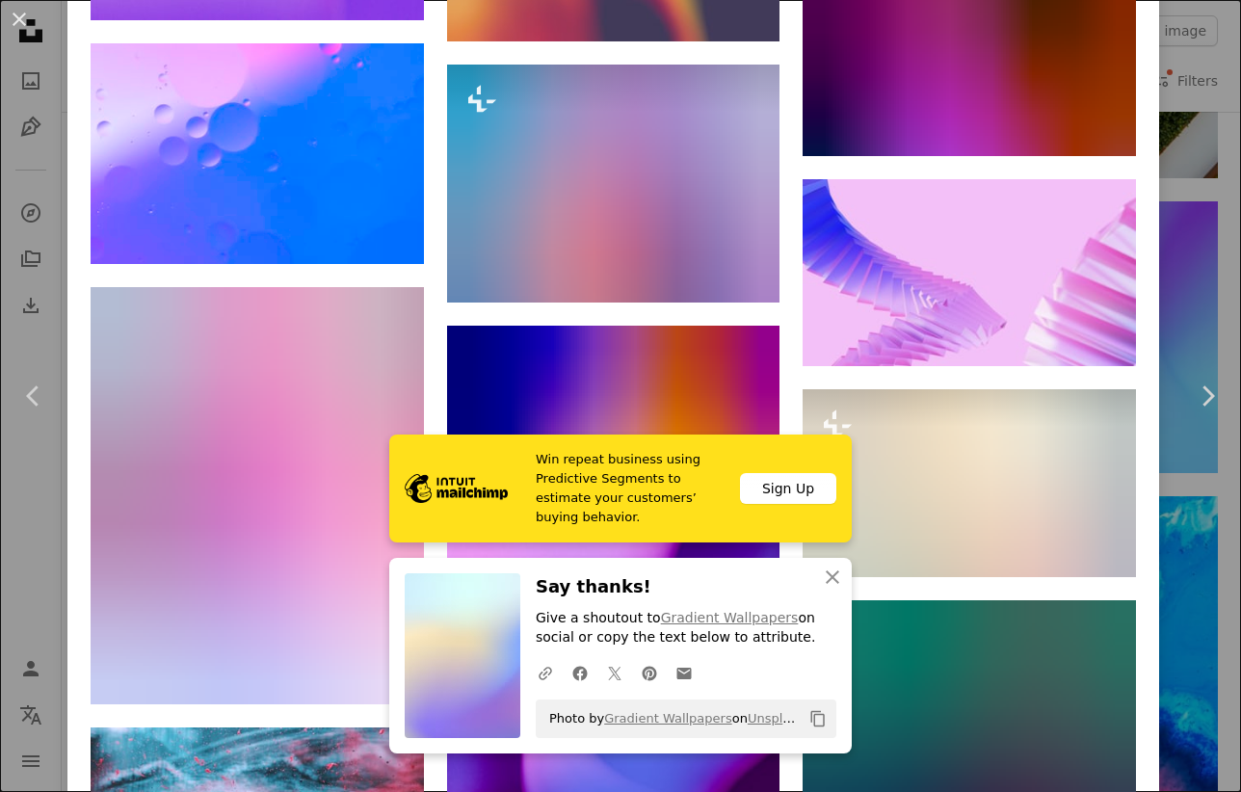
scroll to position [10407, 0]
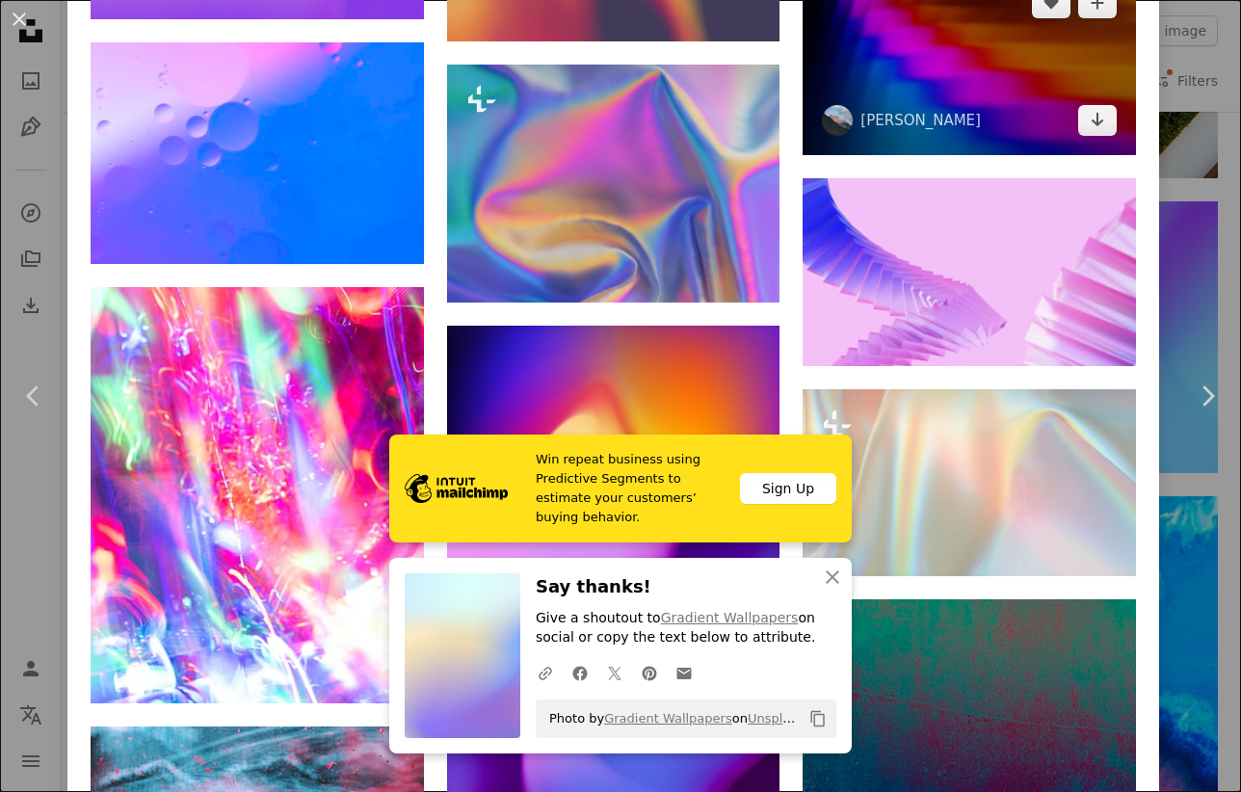
click at [914, 155] on img at bounding box center [968, 61] width 333 height 187
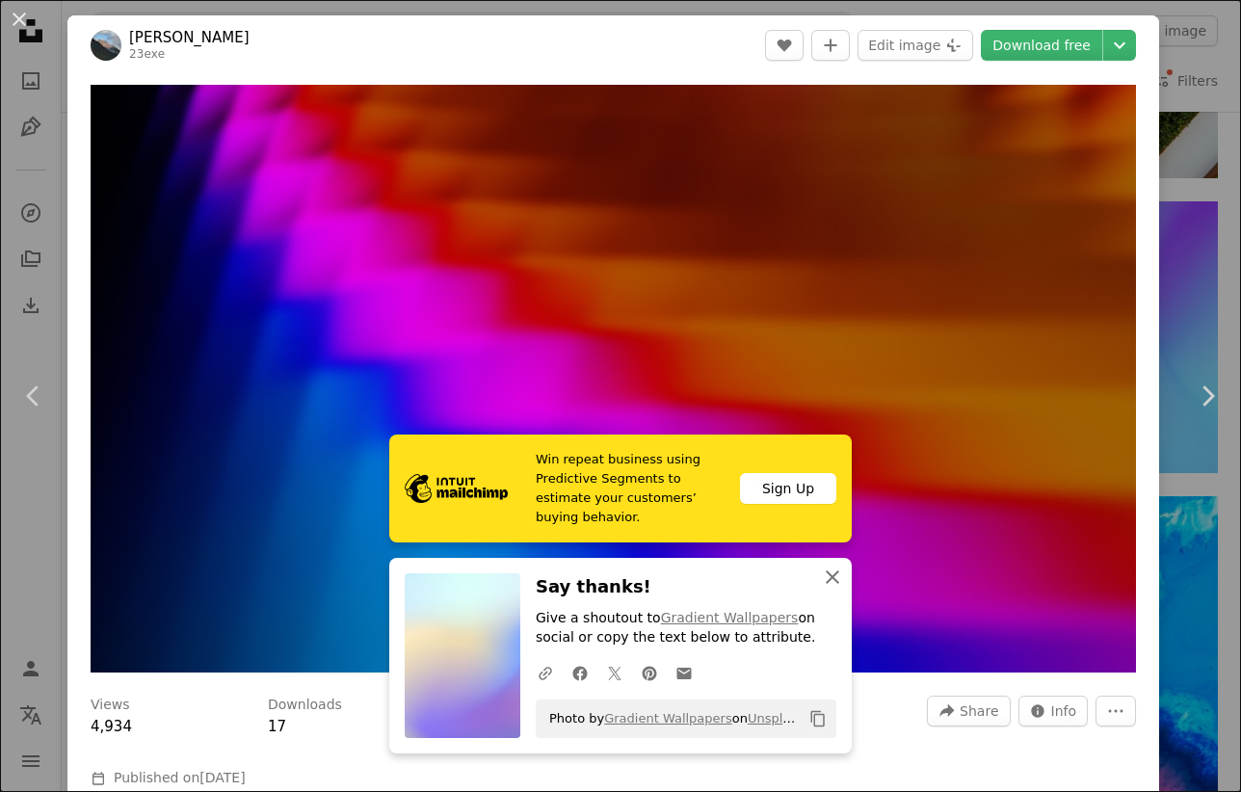
click at [841, 575] on icon "An X shape" at bounding box center [832, 576] width 23 height 23
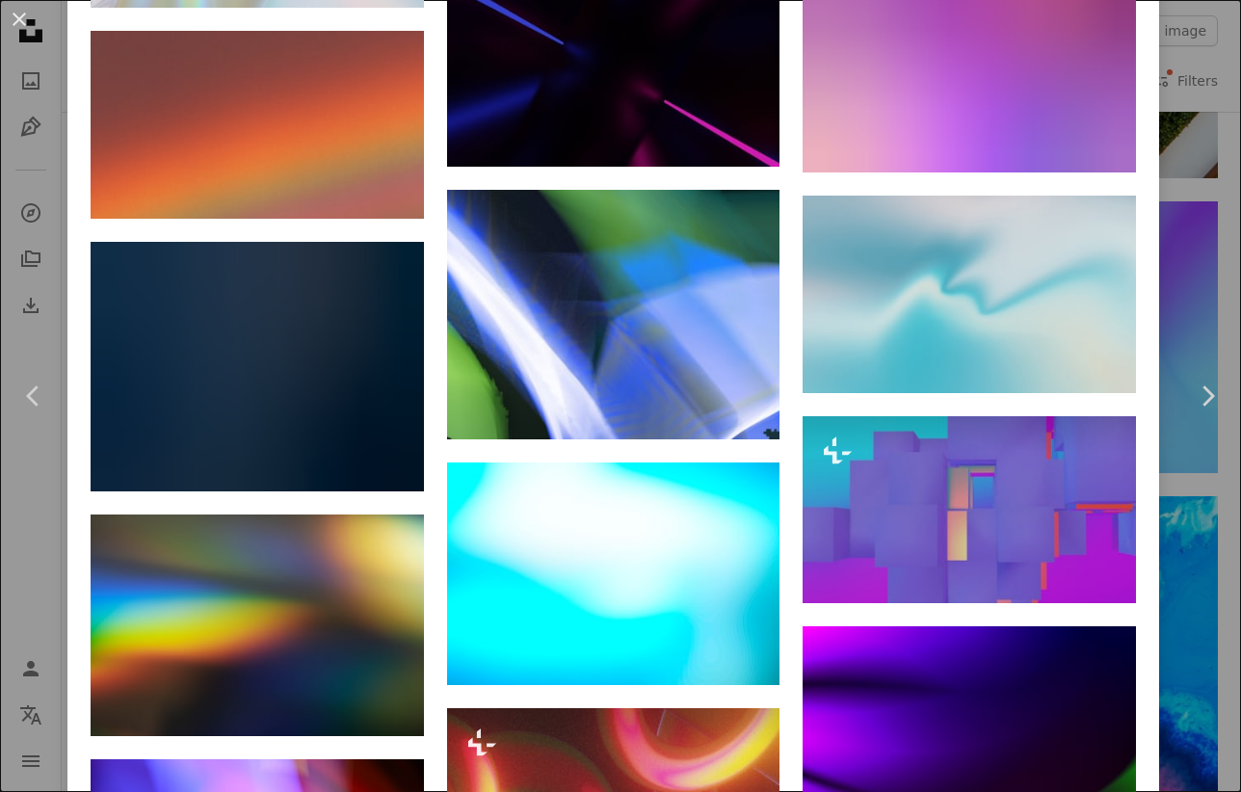
scroll to position [9375, 0]
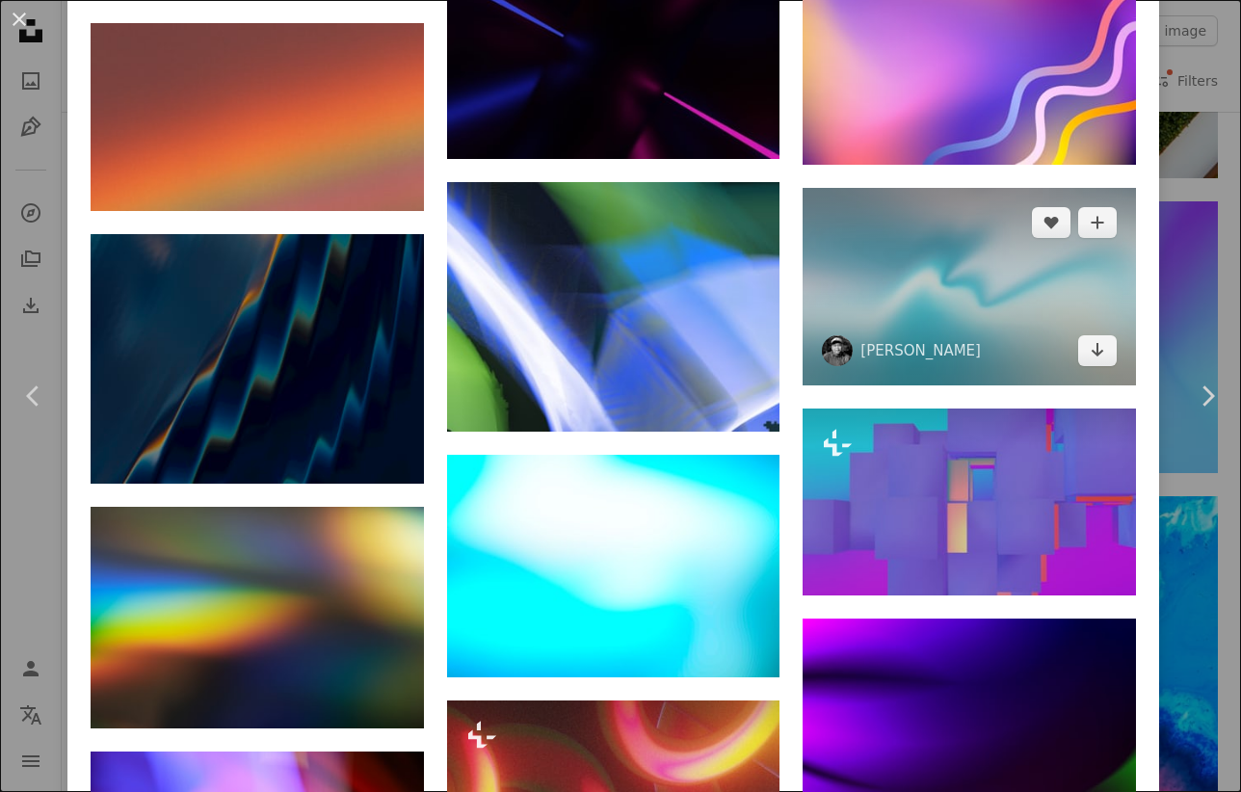
click at [1017, 385] on img at bounding box center [968, 286] width 333 height 197
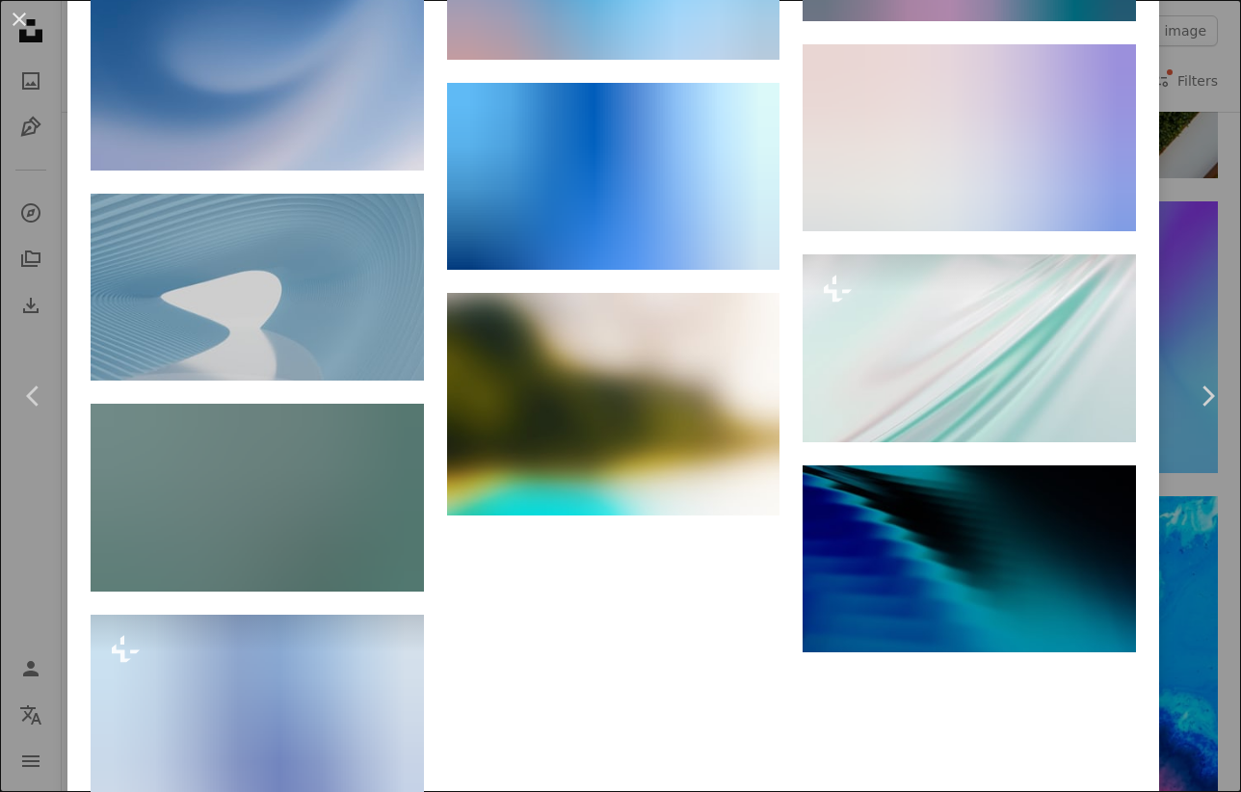
scroll to position [10442, 0]
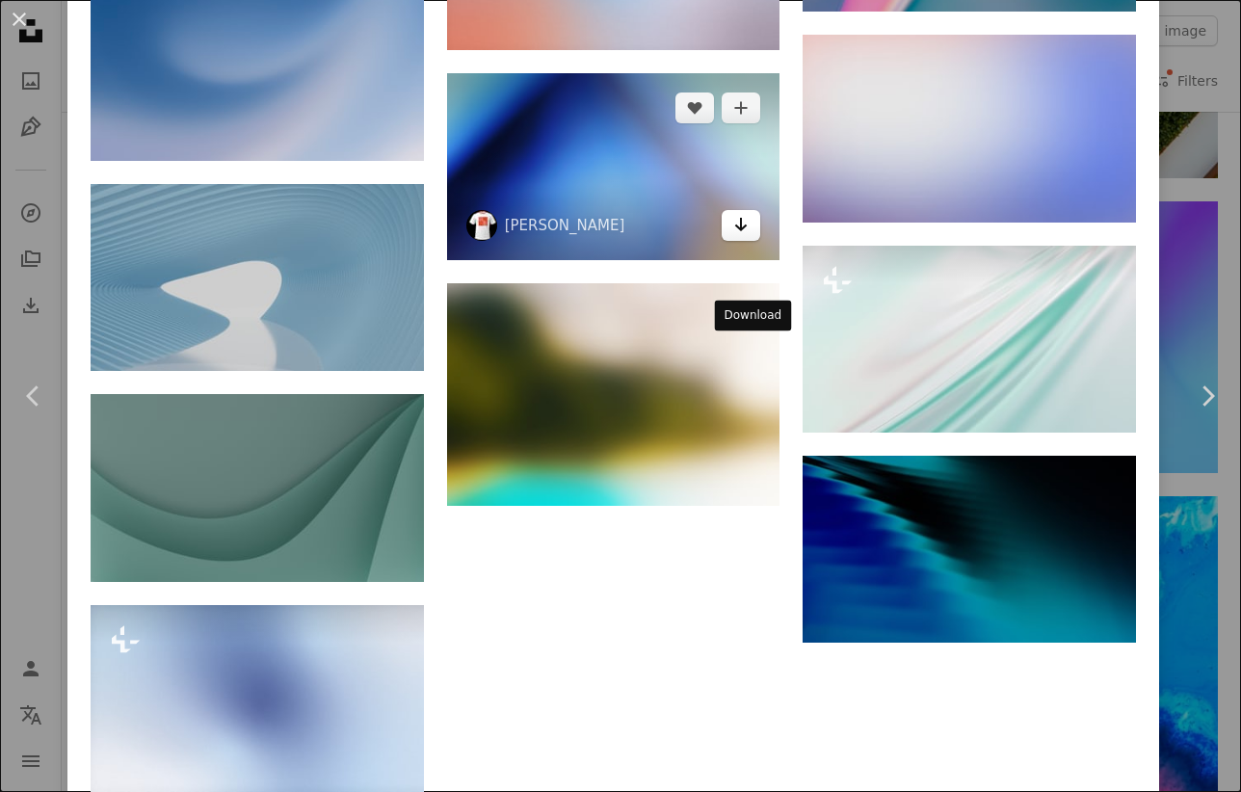
click at [745, 241] on link "Arrow pointing down" at bounding box center [741, 225] width 39 height 31
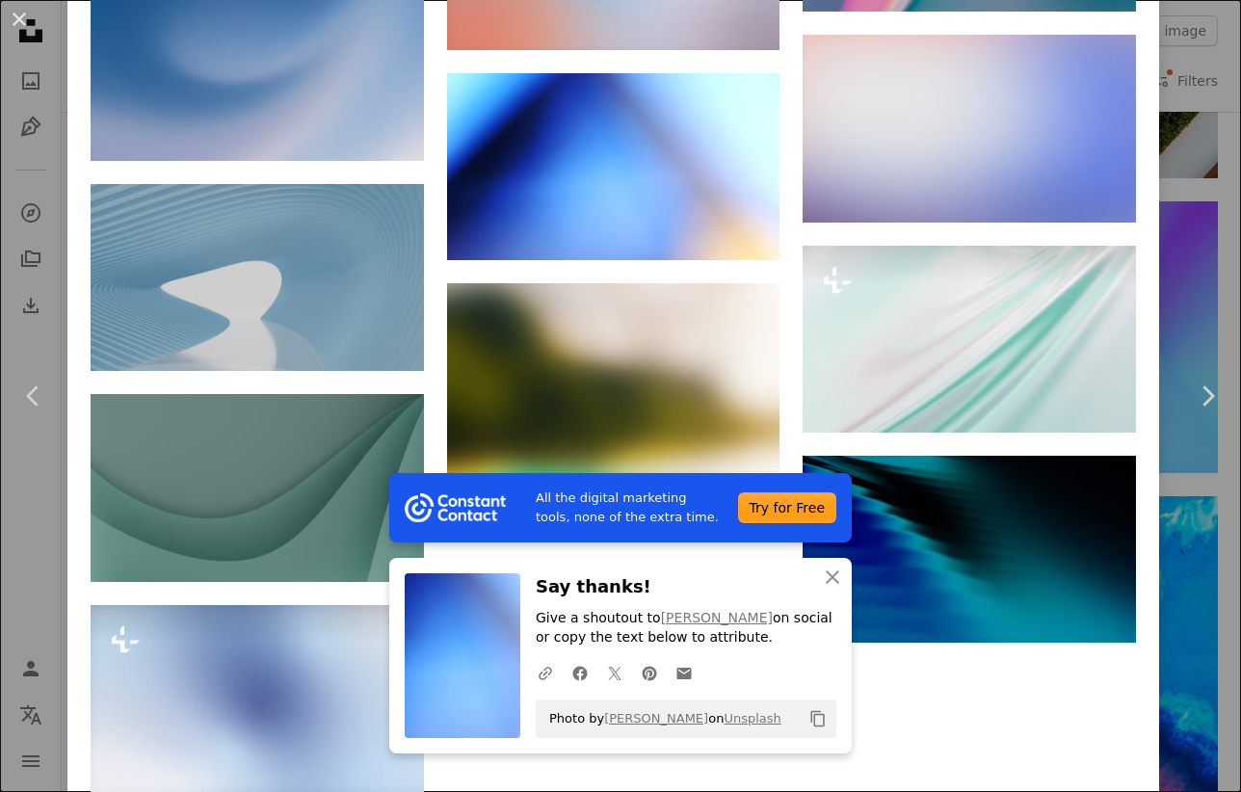
click at [1207, 95] on div "An X shape Chevron left Chevron right All the digital marketing tools, none of …" at bounding box center [620, 396] width 1241 height 792
